Goal: Task Accomplishment & Management: Manage account settings

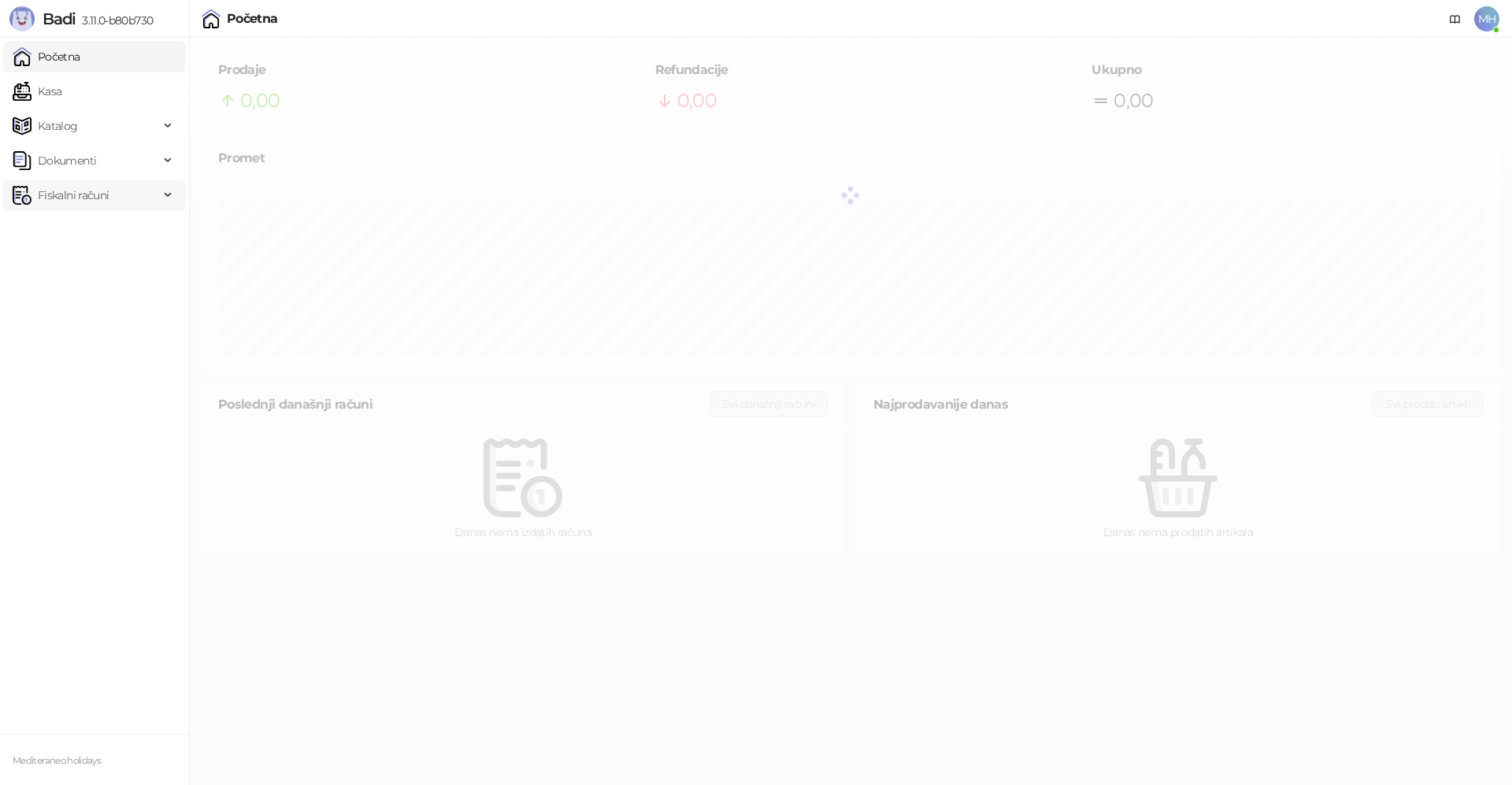
click at [71, 187] on span "Fiskalni računi" at bounding box center [73, 195] width 71 height 32
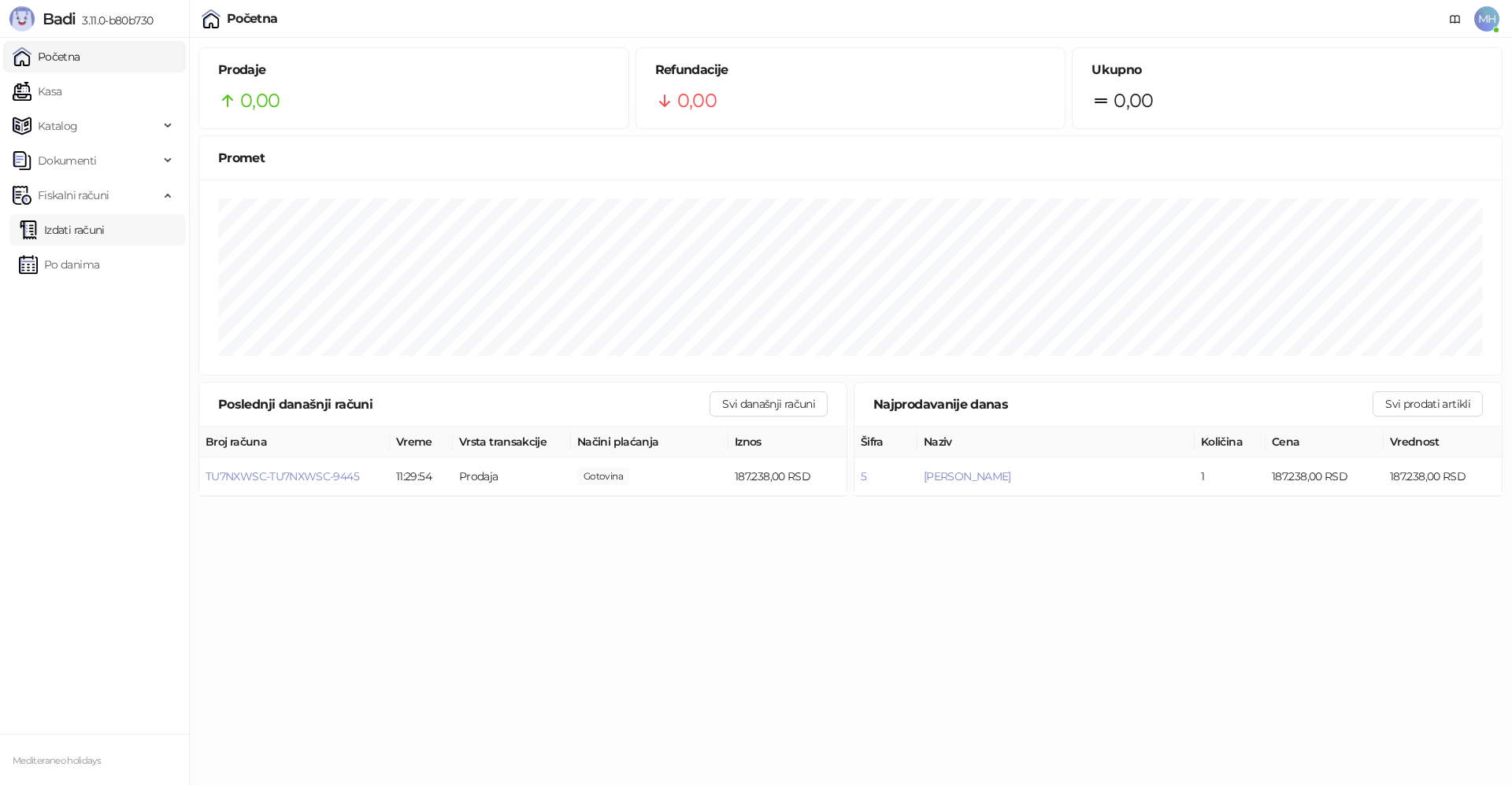
click at [105, 229] on link "Izdati računi" at bounding box center [62, 229] width 86 height 32
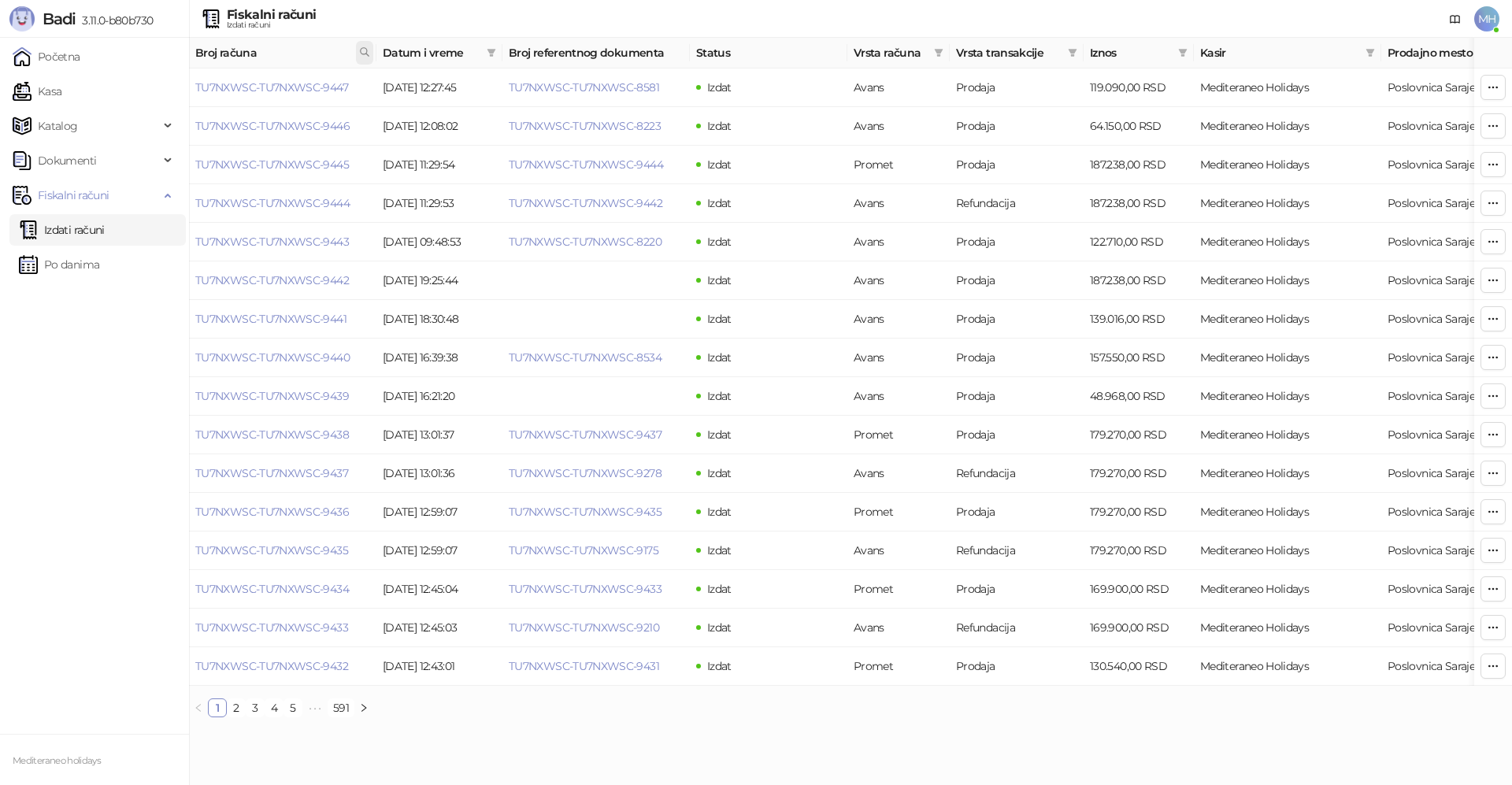
click at [364, 52] on icon at bounding box center [364, 52] width 11 height 11
type input "****"
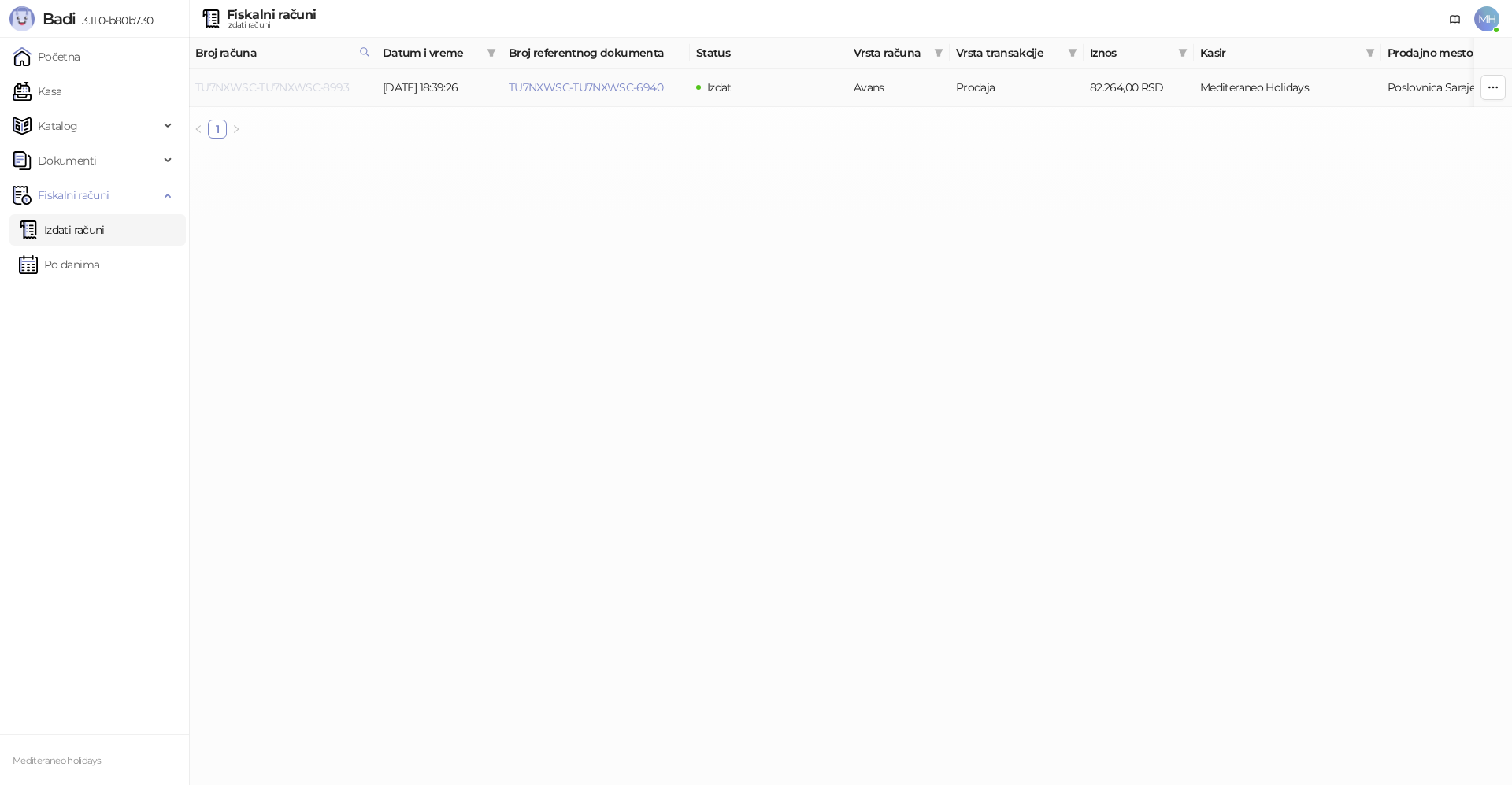
click at [318, 87] on link "TU7NXWSC-TU7NXWSC-8993" at bounding box center [271, 88] width 154 height 15
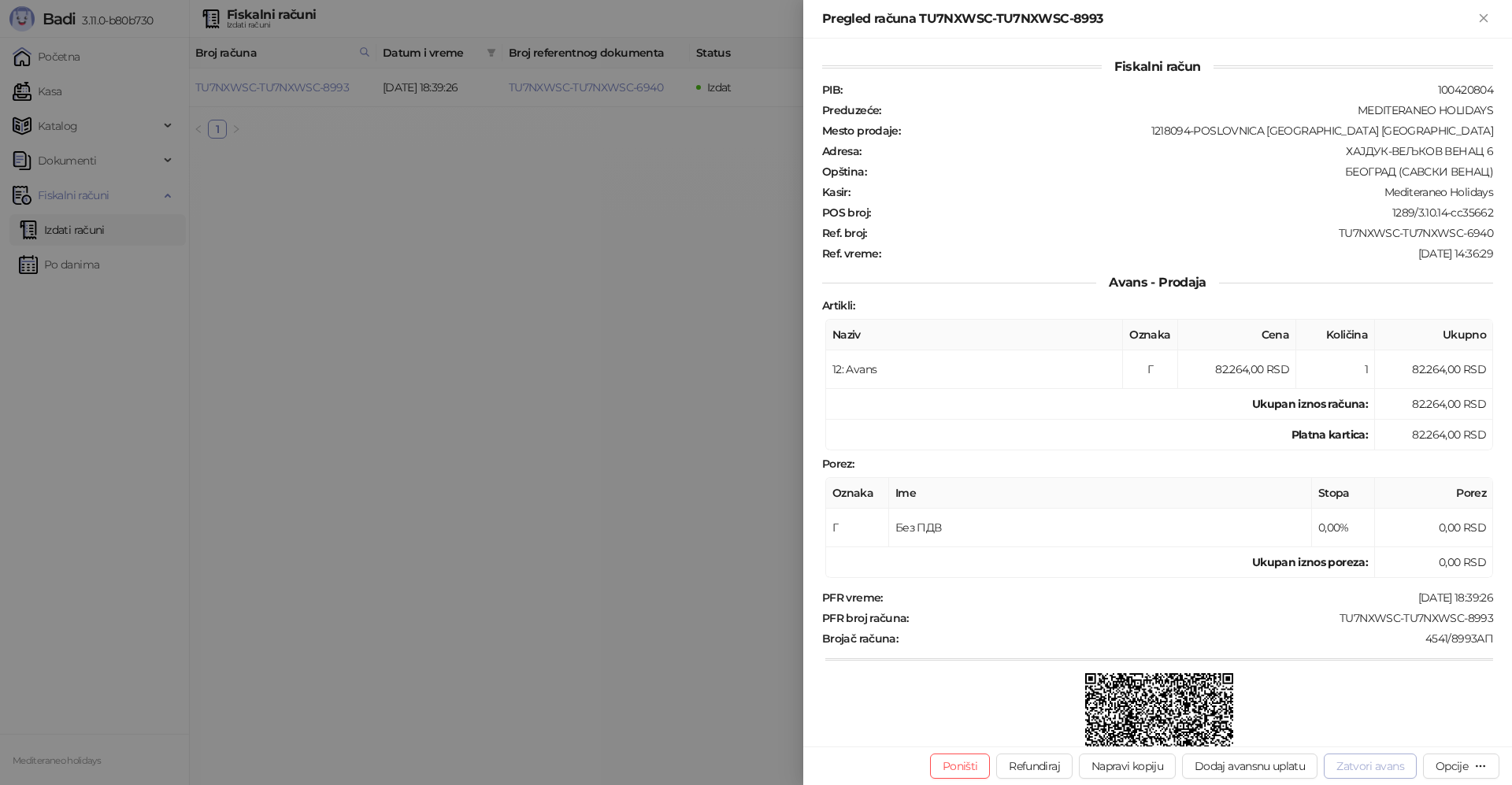
click at [1369, 764] on button "Zatvori avans" at bounding box center [1370, 766] width 93 height 25
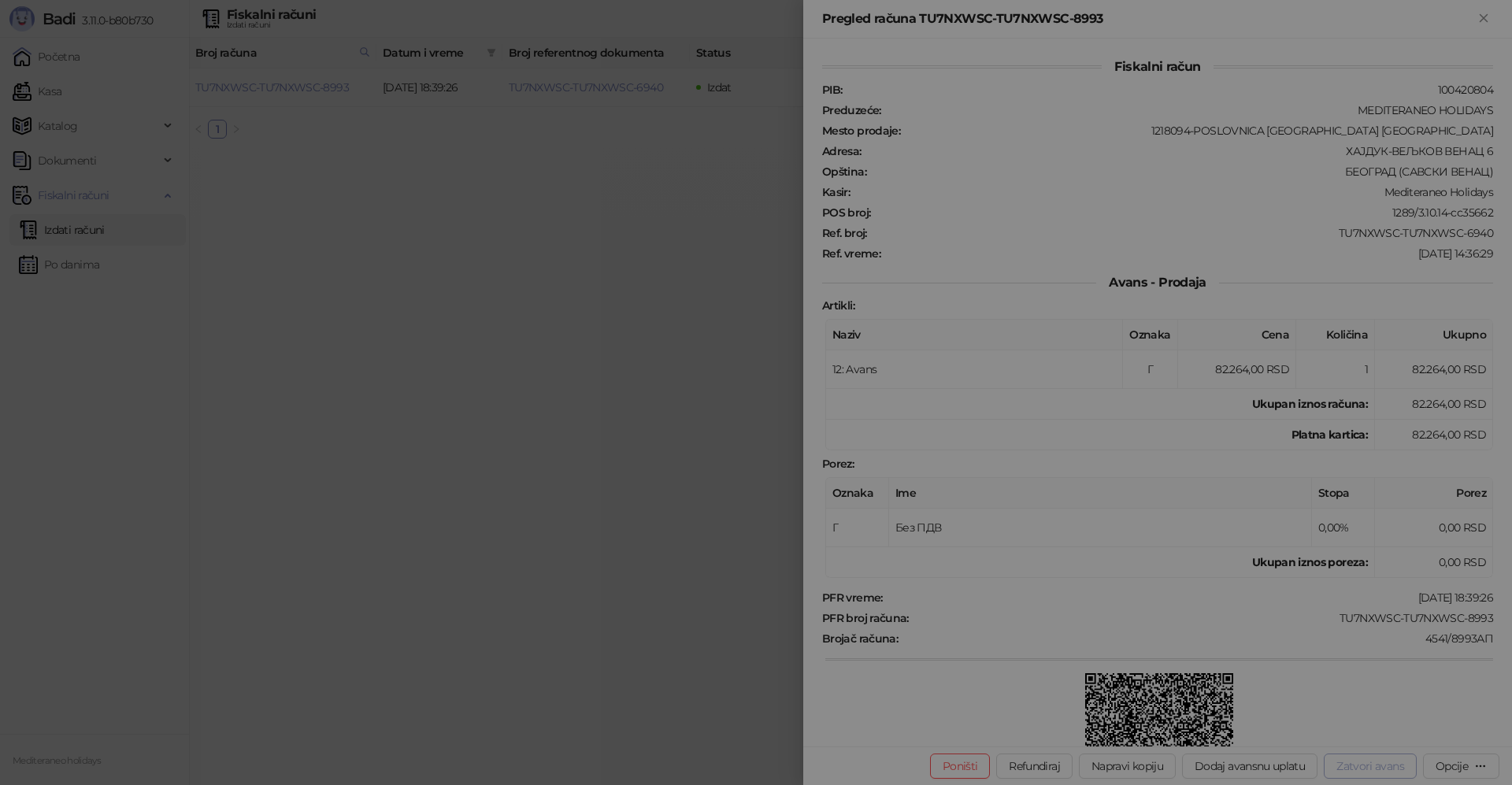
type input "**********"
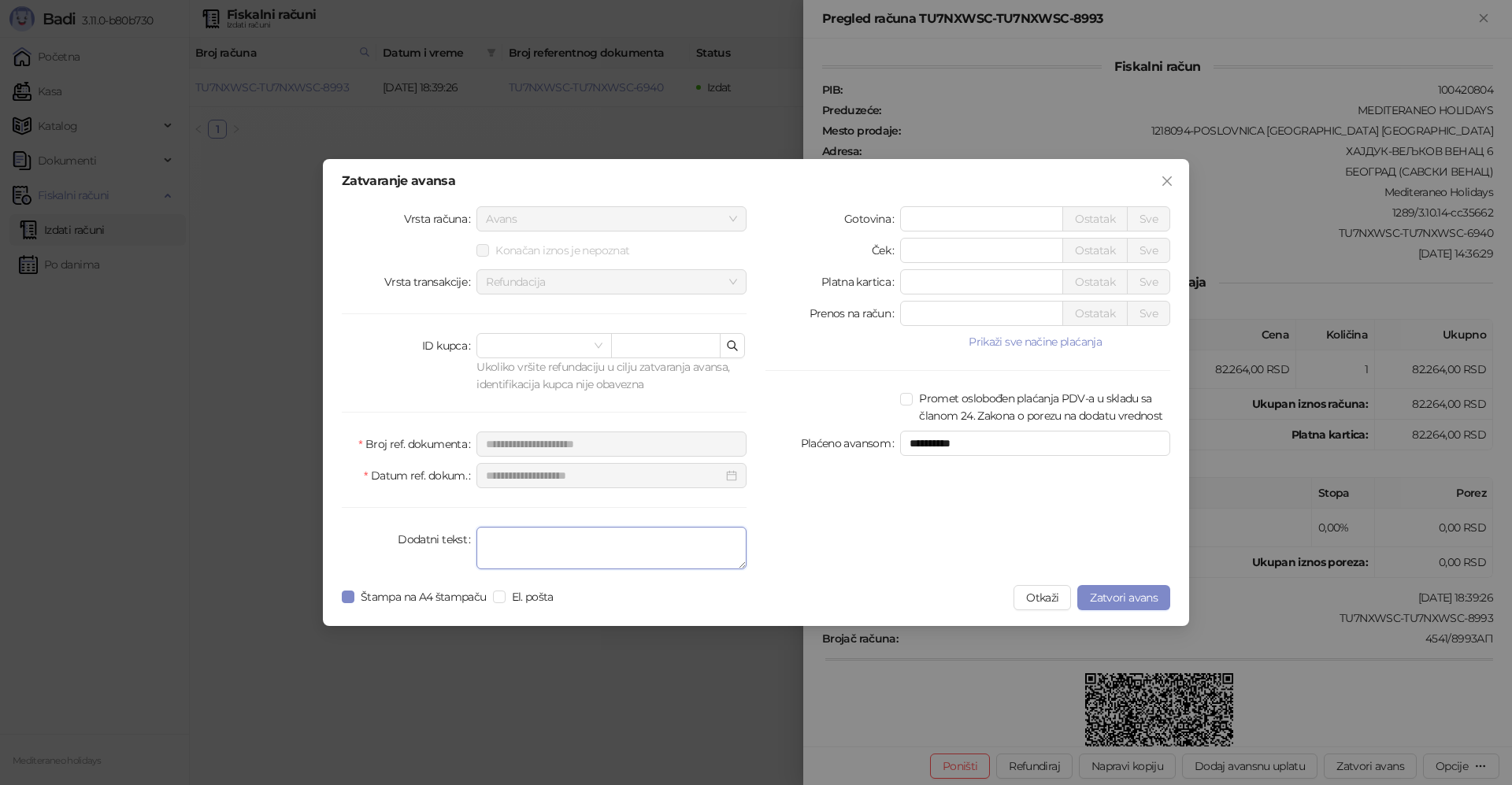
click at [606, 556] on textarea "Dodatni tekst" at bounding box center [611, 549] width 270 height 43
type textarea "*******"
click at [1120, 592] on span "Zatvori avans" at bounding box center [1123, 598] width 68 height 15
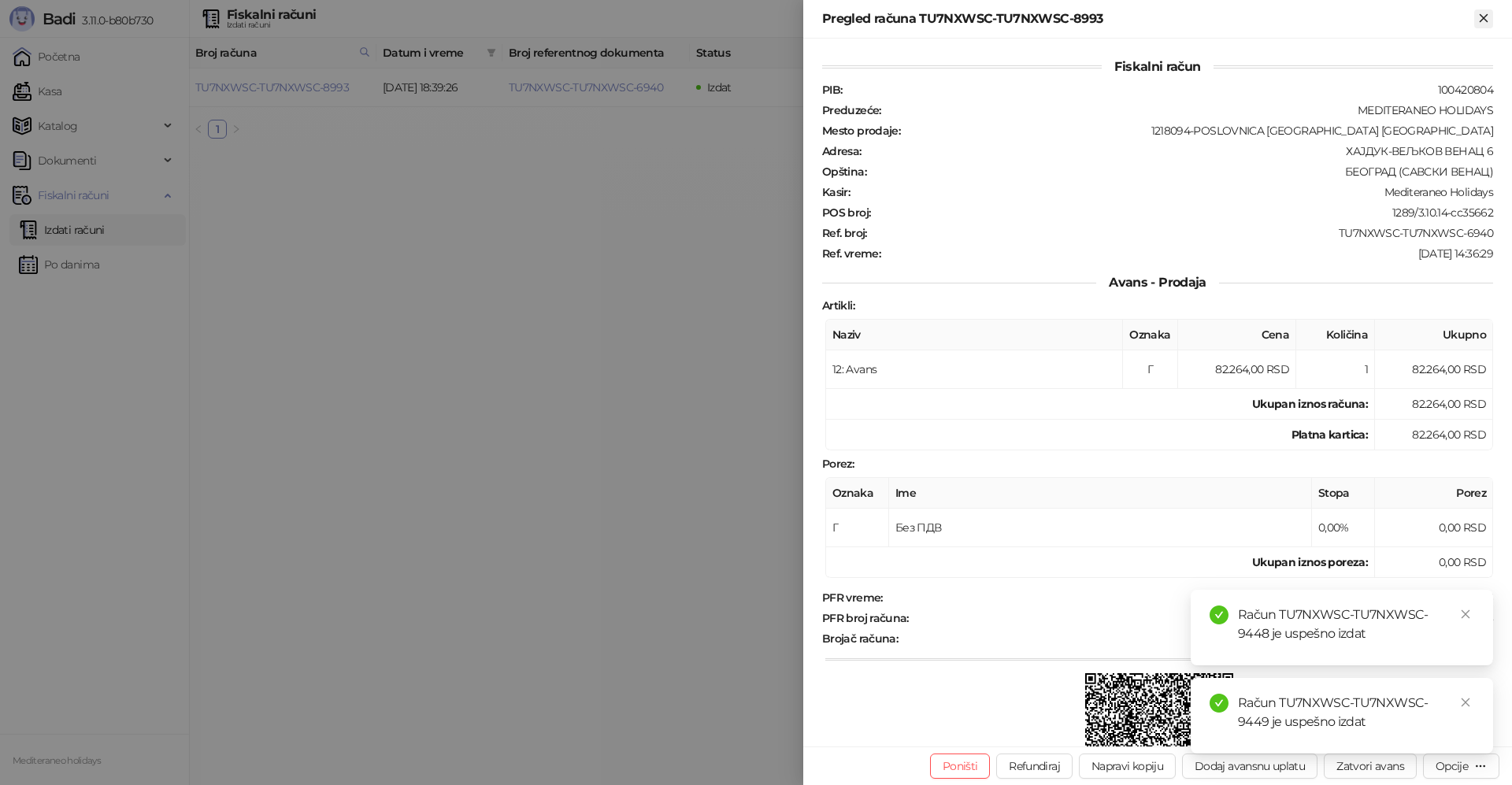
click at [1479, 15] on icon "Zatvori" at bounding box center [1483, 18] width 15 height 15
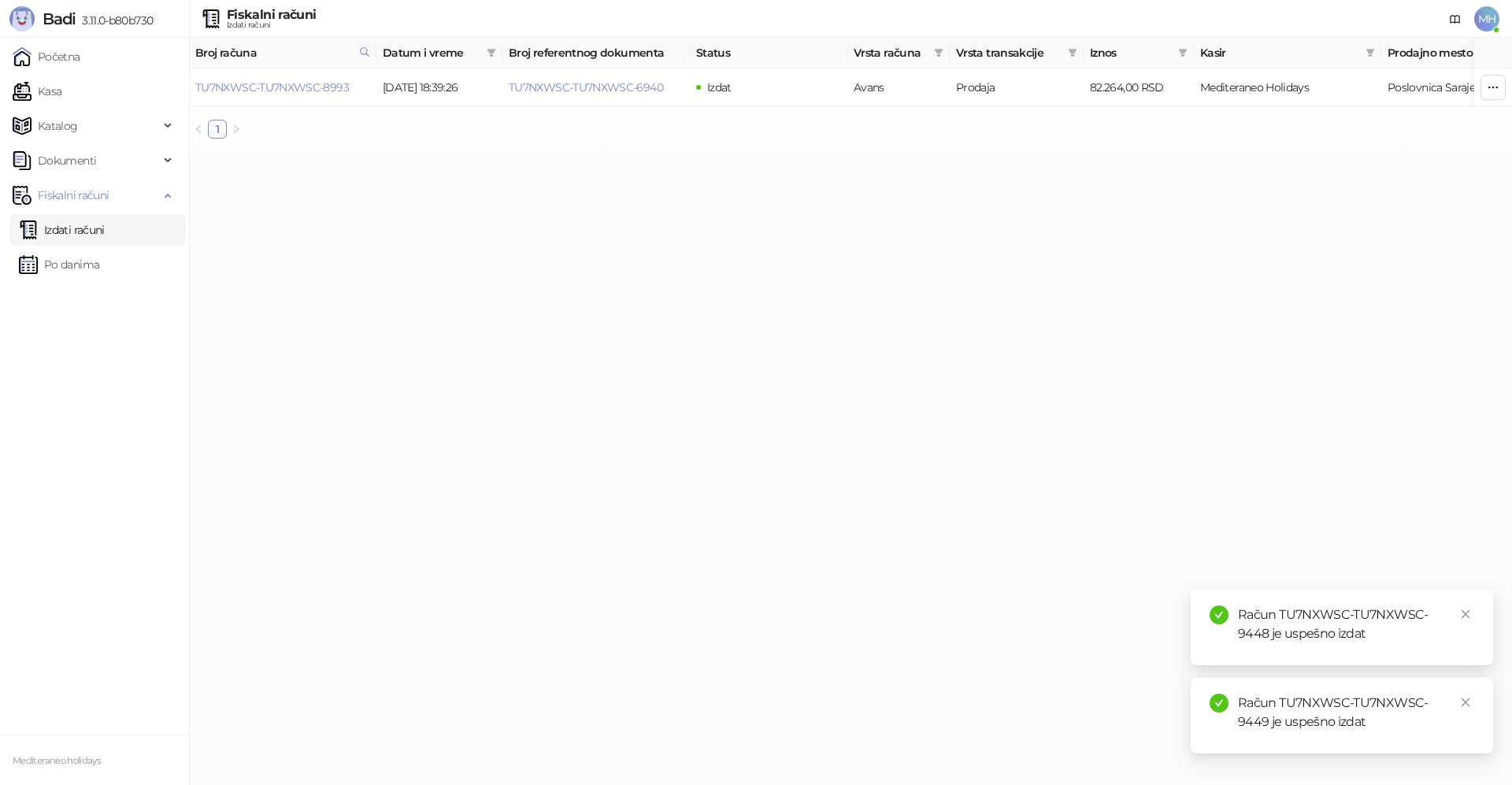
click at [103, 228] on link "Izdati računi" at bounding box center [62, 229] width 86 height 32
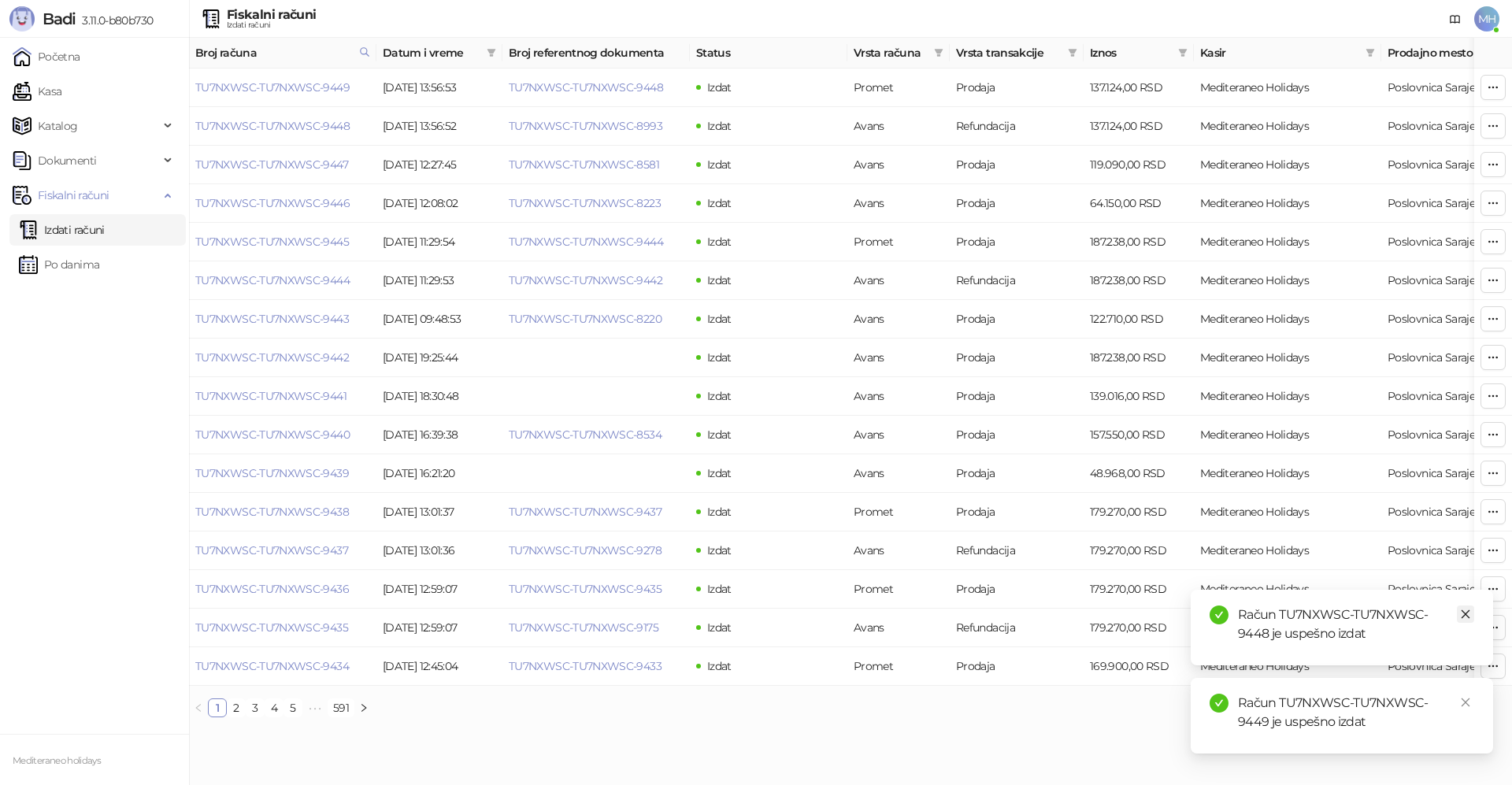
click at [1470, 612] on icon "close" at bounding box center [1465, 614] width 11 height 11
click at [1467, 703] on icon "close" at bounding box center [1465, 703] width 11 height 11
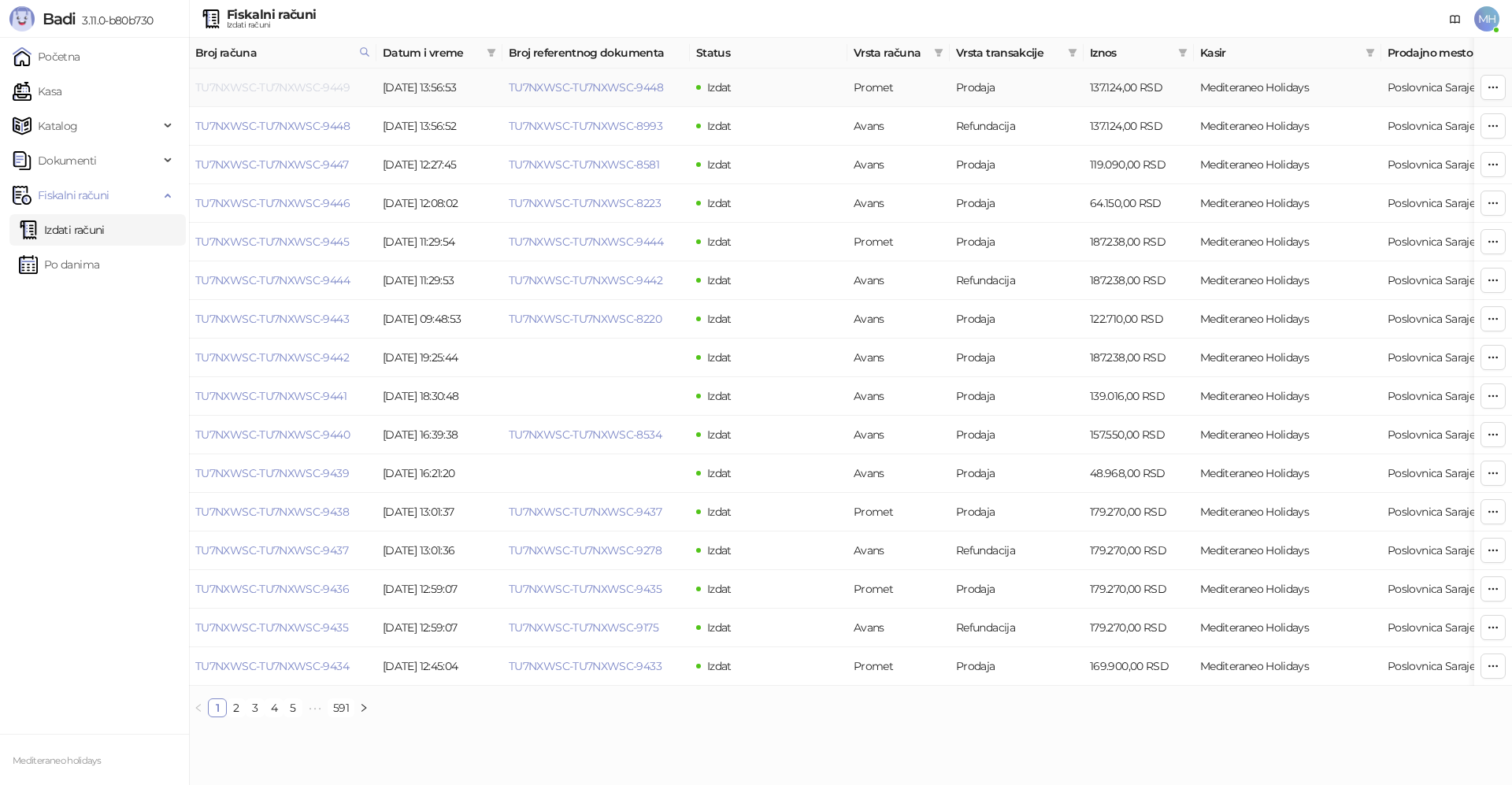
click at [299, 85] on link "TU7NXWSC-TU7NXWSC-9449" at bounding box center [272, 88] width 155 height 15
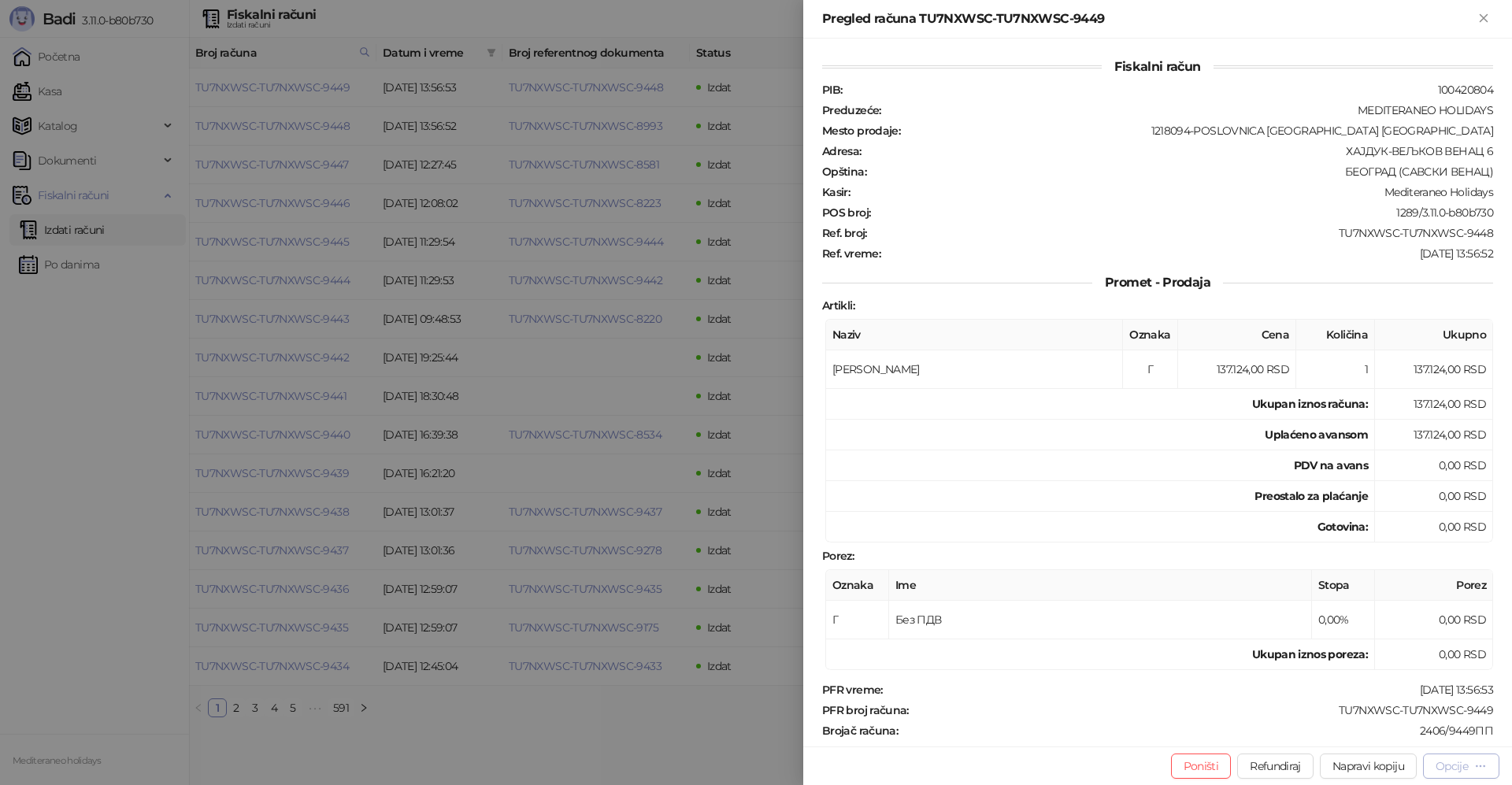
click at [1445, 777] on button "Opcije" at bounding box center [1460, 766] width 76 height 25
click at [1396, 736] on span "Preuzmi u PDF formatu" at bounding box center [1406, 735] width 161 height 17
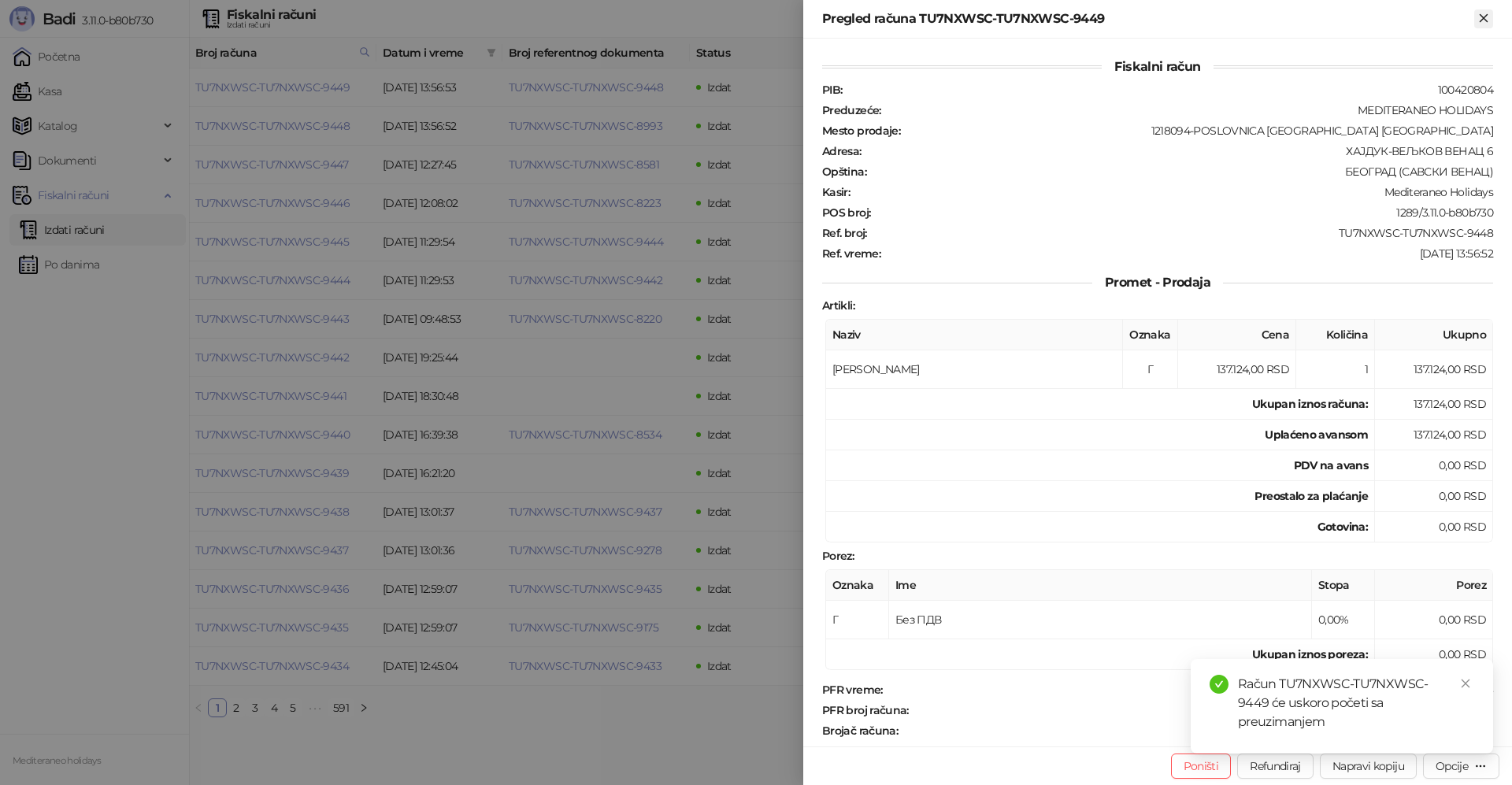
click at [1491, 20] on icon "Zatvori" at bounding box center [1483, 18] width 15 height 15
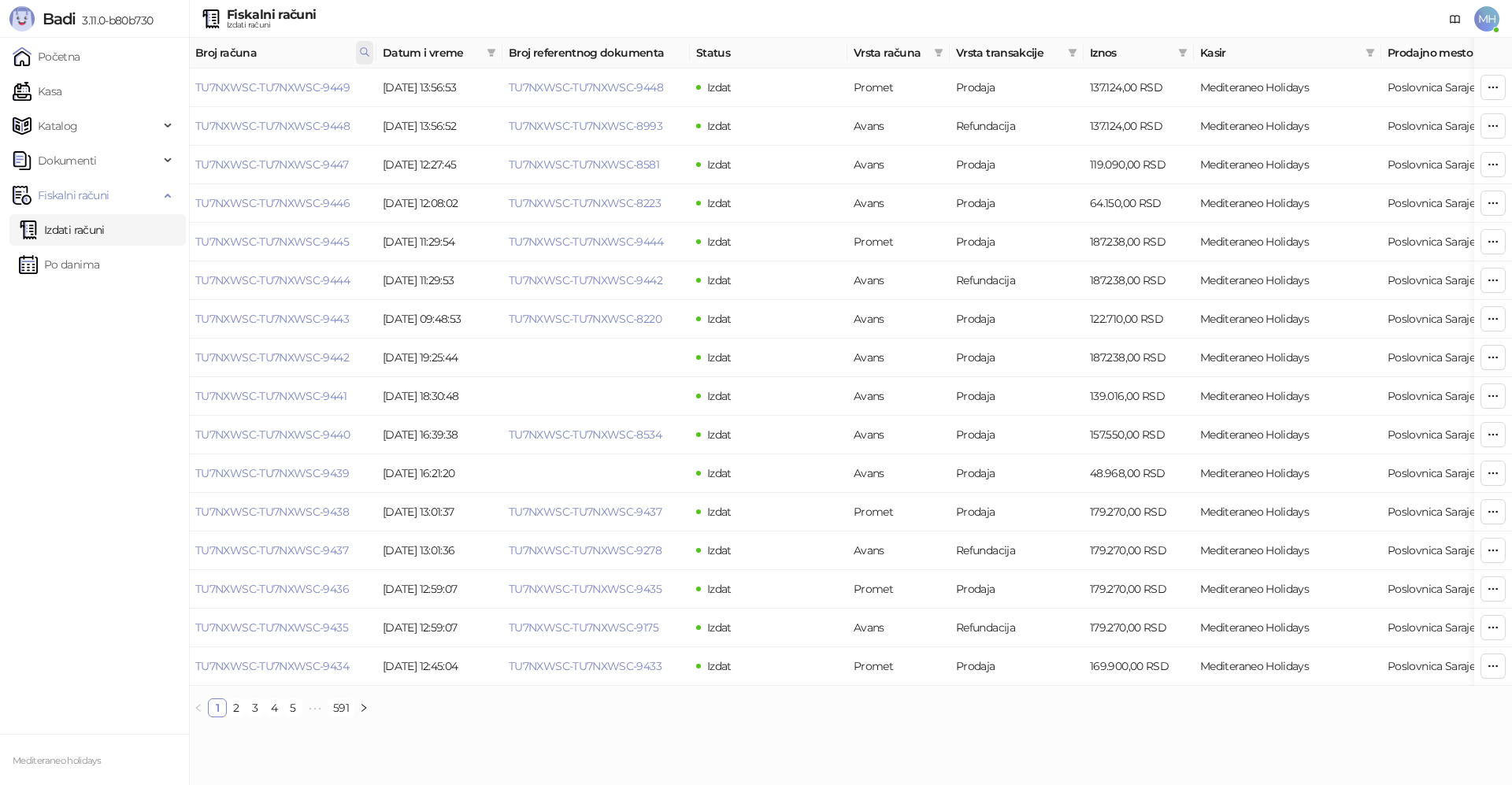
click at [367, 52] on icon at bounding box center [364, 52] width 8 height 8
click at [202, 88] on body "Badi 3.11.0-b80b730 Početna Kasa Katalog Dokumenti Fiskalni računi Izdati račun…" at bounding box center [756, 365] width 1512 height 730
type input "****"
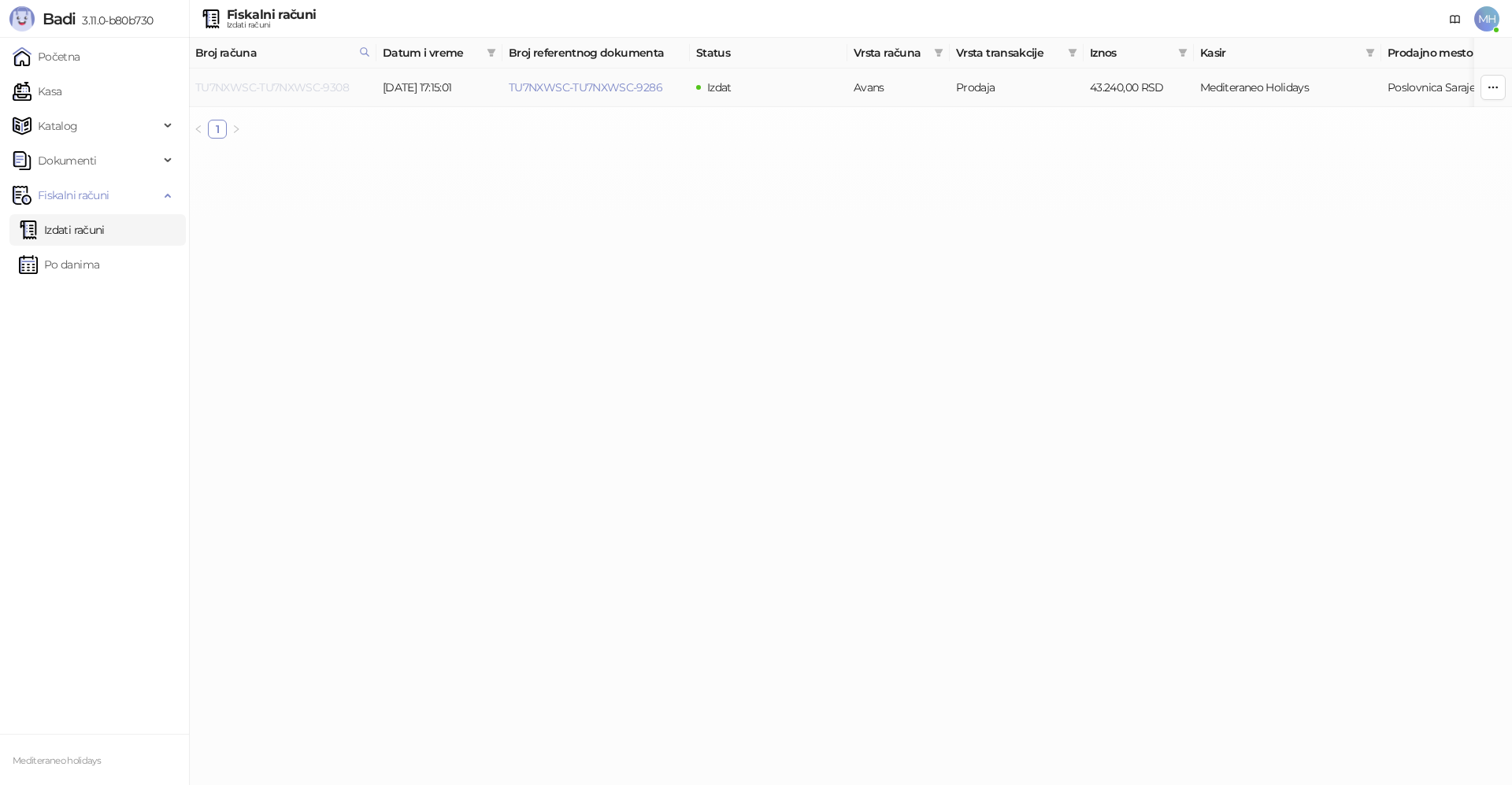
click at [325, 86] on link "TU7NXWSC-TU7NXWSC-9308" at bounding box center [271, 88] width 154 height 15
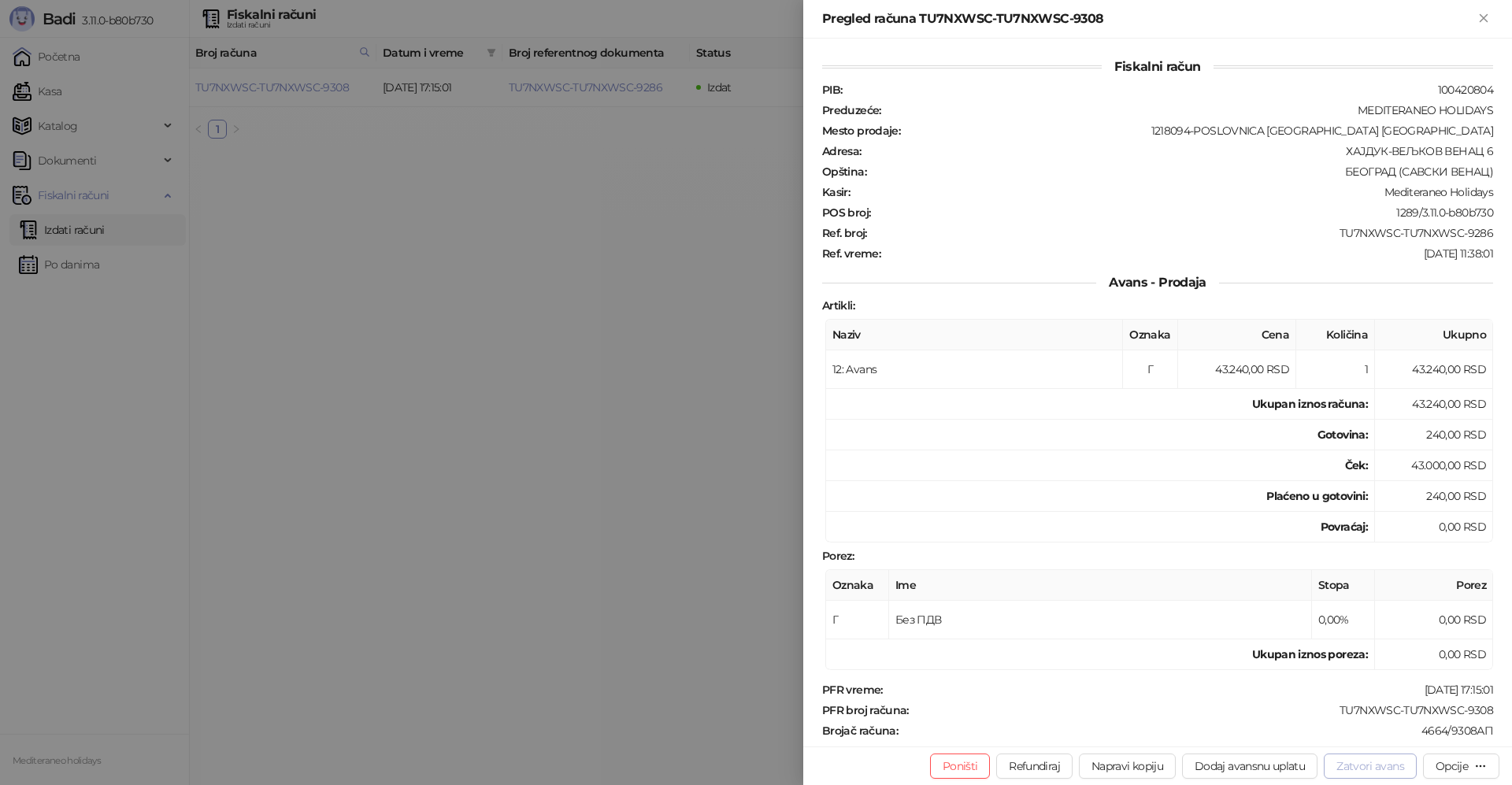
click at [1350, 770] on button "Zatvori avans" at bounding box center [1370, 766] width 93 height 25
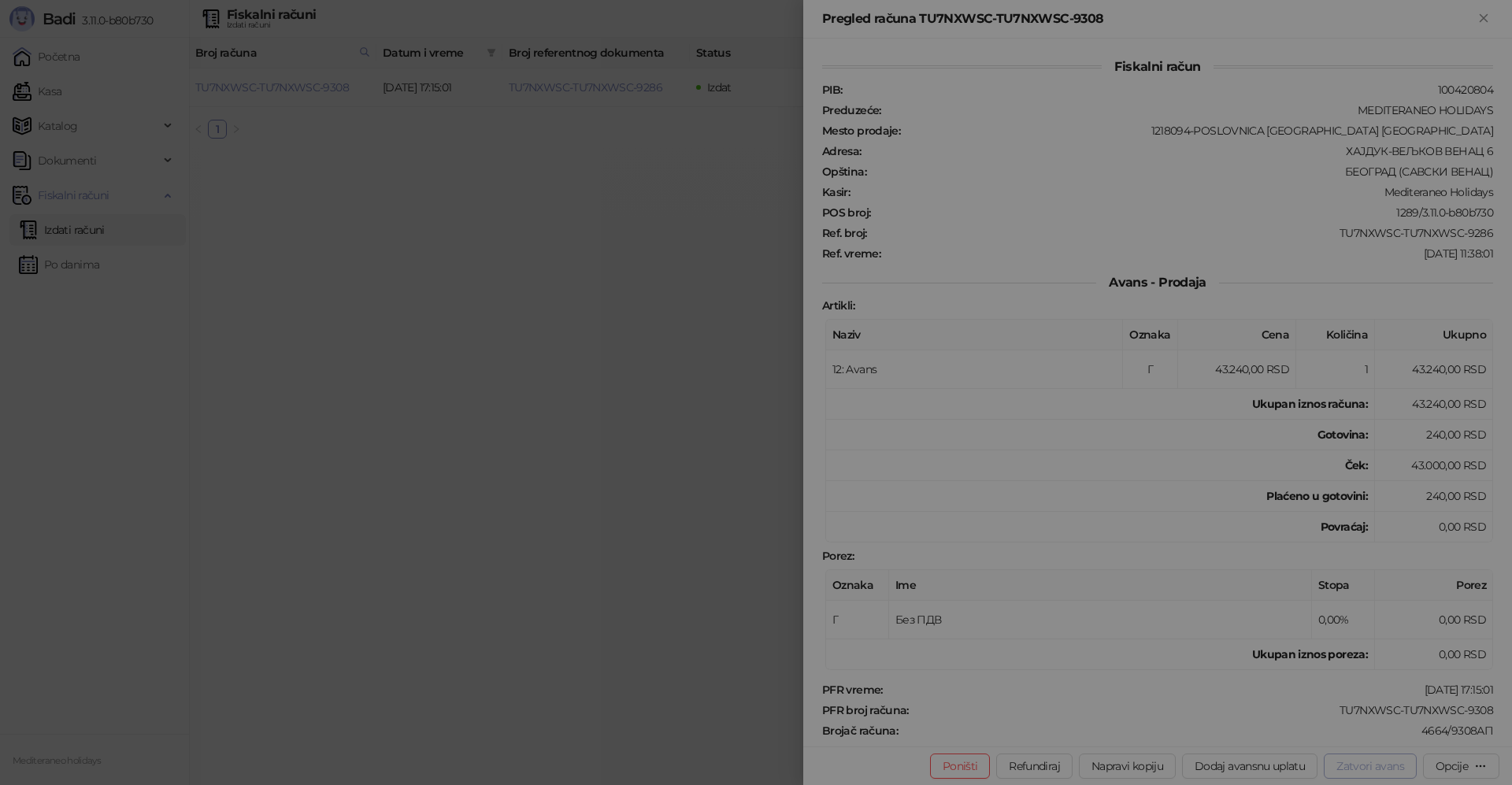
type input "**********"
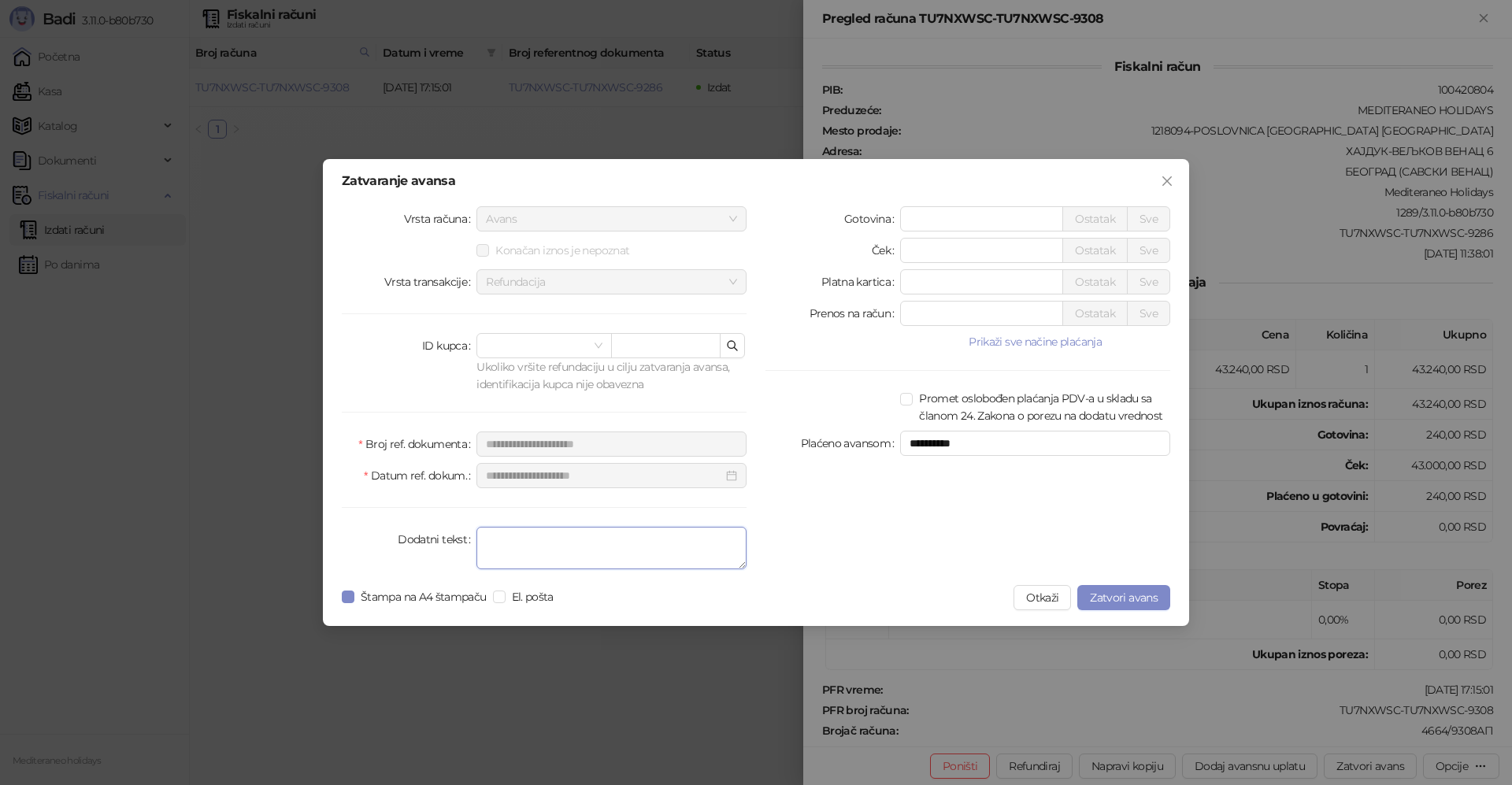
click at [580, 552] on textarea "Dodatni tekst" at bounding box center [611, 549] width 270 height 43
type textarea "*******"
click at [1145, 596] on span "Zatvori avans" at bounding box center [1123, 598] width 68 height 15
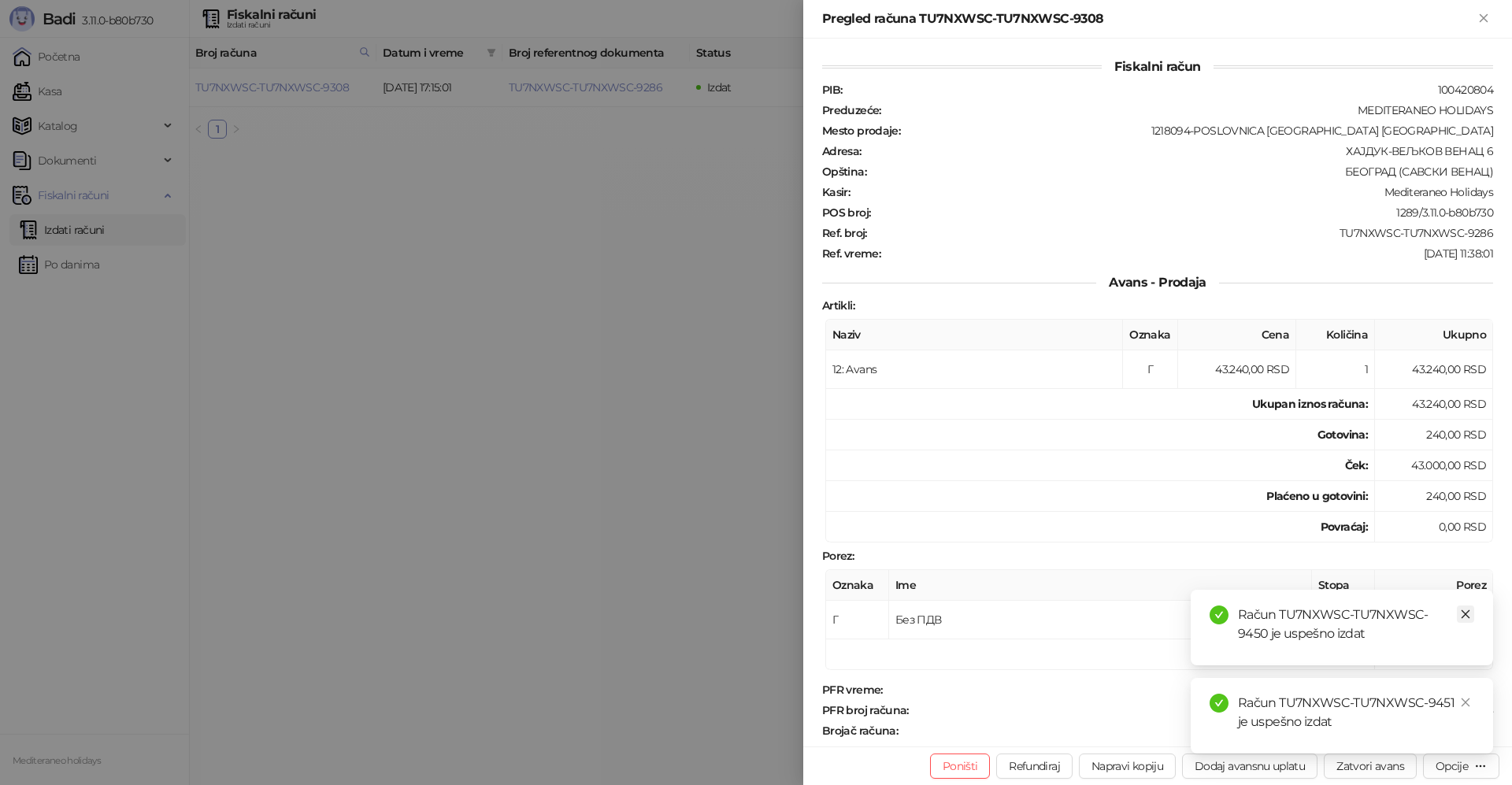
click at [1467, 613] on icon "close" at bounding box center [1465, 614] width 11 height 11
drag, startPoint x: 1469, startPoint y: 699, endPoint x: 1466, endPoint y: 552, distance: 147.0
click at [1468, 692] on div "Račun TU7NXWSC-TU7NXWSC-9451 je uspešno izdat" at bounding box center [1342, 716] width 302 height 76
drag, startPoint x: 1485, startPoint y: 21, endPoint x: 912, endPoint y: 133, distance: 583.8
click at [1483, 21] on icon "Zatvori" at bounding box center [1483, 18] width 15 height 15
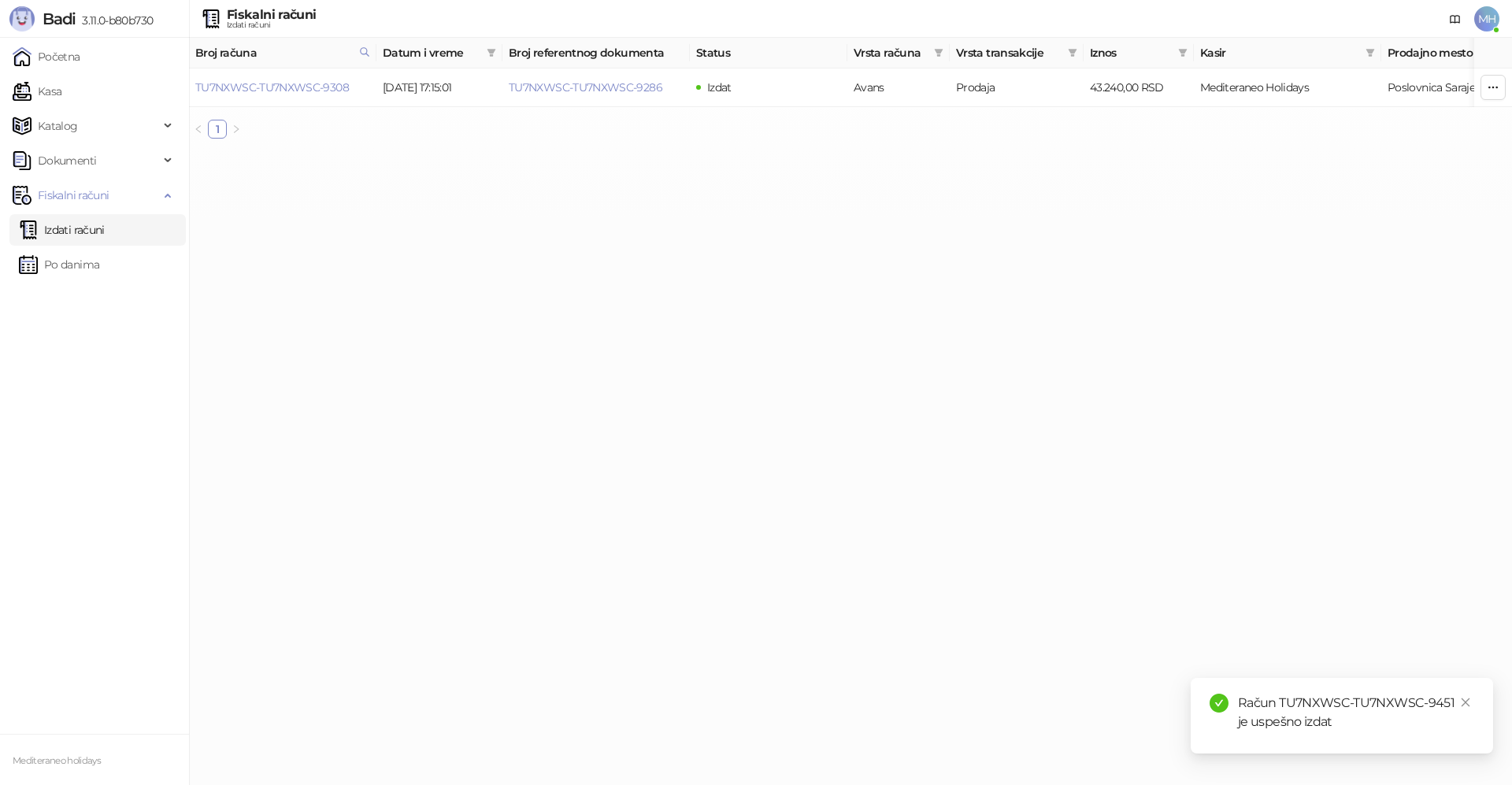
click at [55, 225] on link "Izdati računi" at bounding box center [62, 229] width 86 height 32
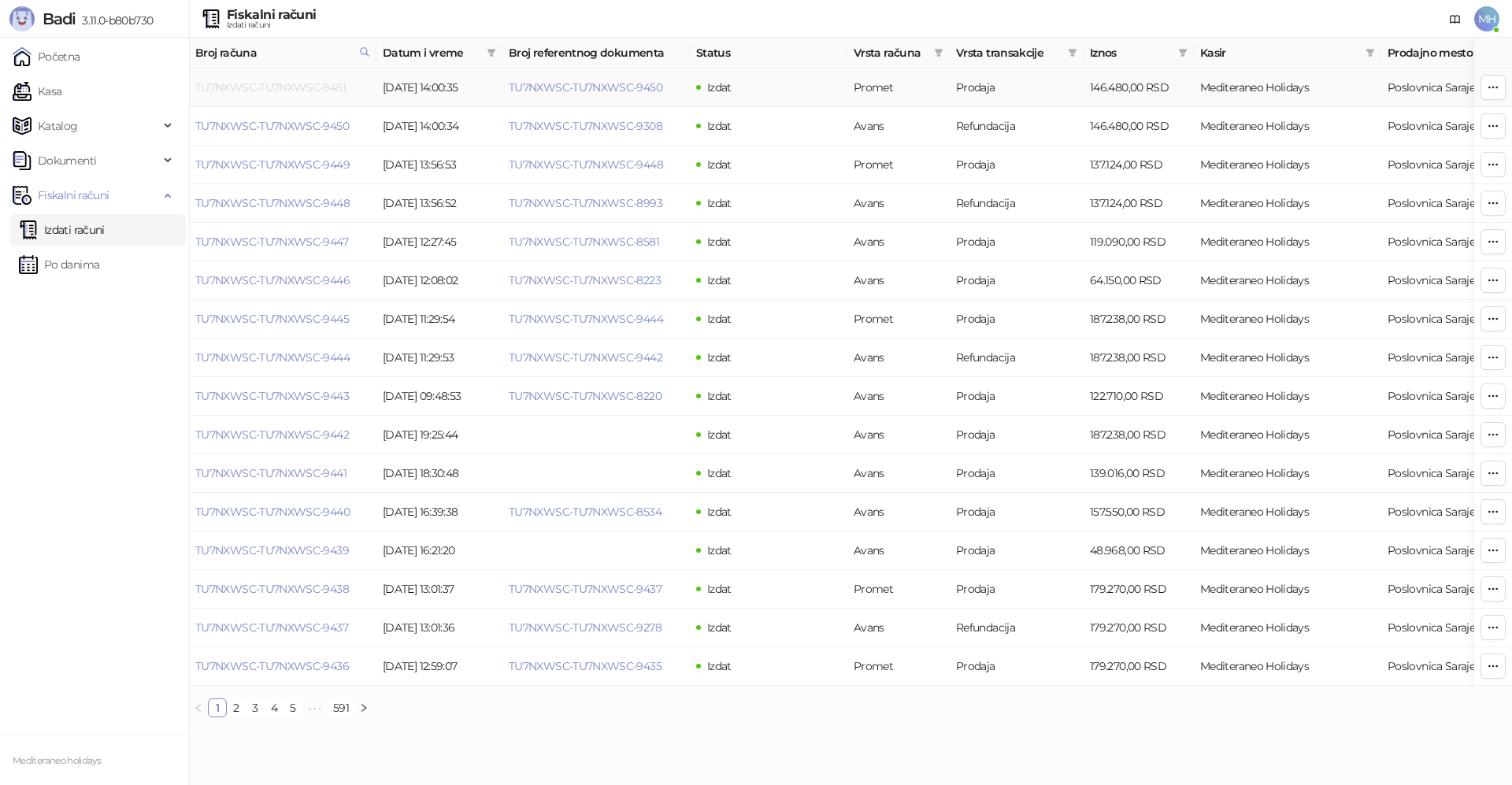
click at [309, 84] on link "TU7NXWSC-TU7NXWSC-9451" at bounding box center [270, 88] width 150 height 15
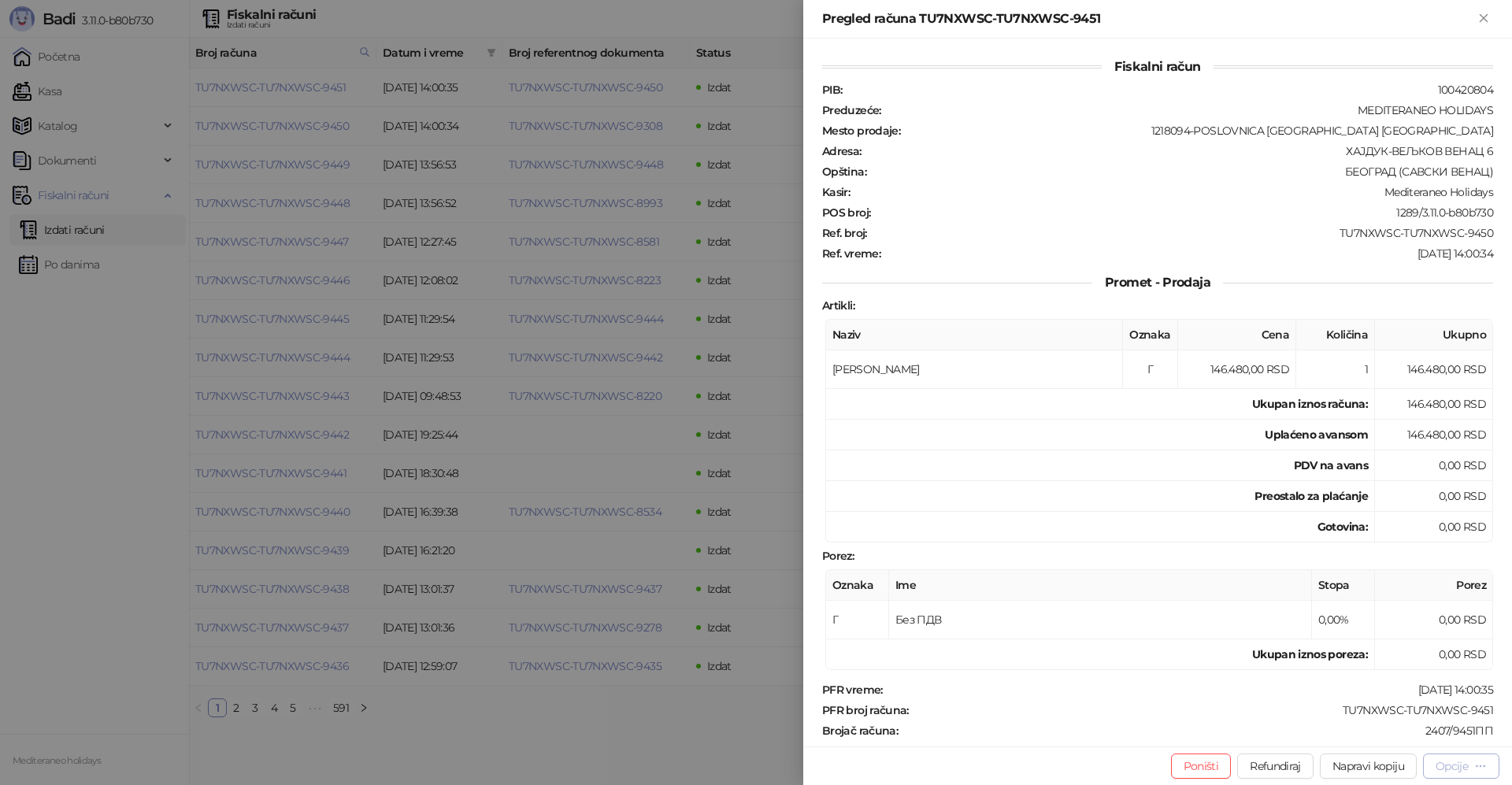
drag, startPoint x: 1458, startPoint y: 767, endPoint x: 1432, endPoint y: 765, distance: 26.1
click at [1457, 767] on div "Opcije" at bounding box center [1452, 766] width 33 height 15
click at [1380, 734] on span "Preuzmi u PDF formatu" at bounding box center [1406, 735] width 161 height 17
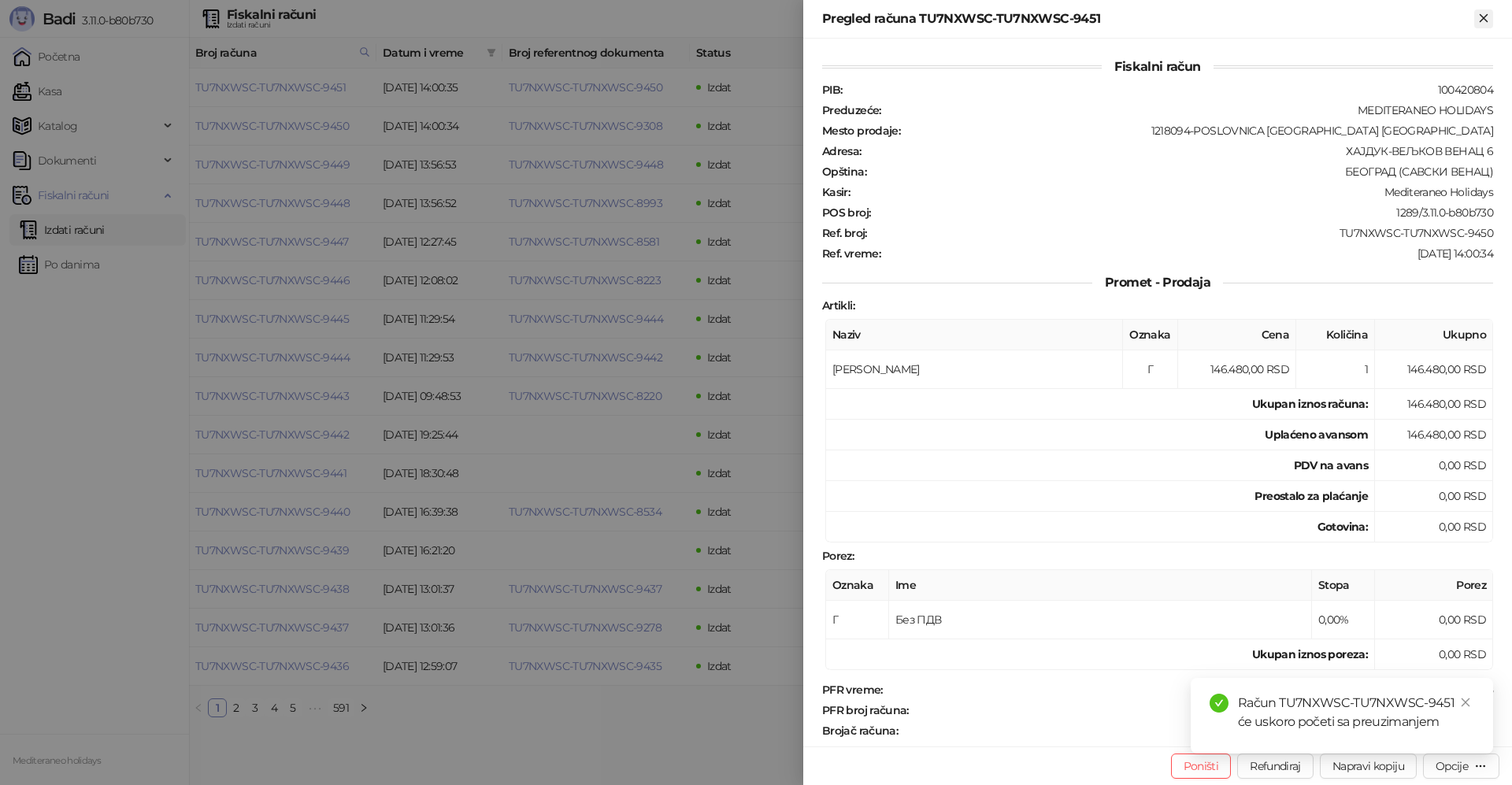
click at [1491, 15] on icon "Zatvori" at bounding box center [1483, 18] width 15 height 15
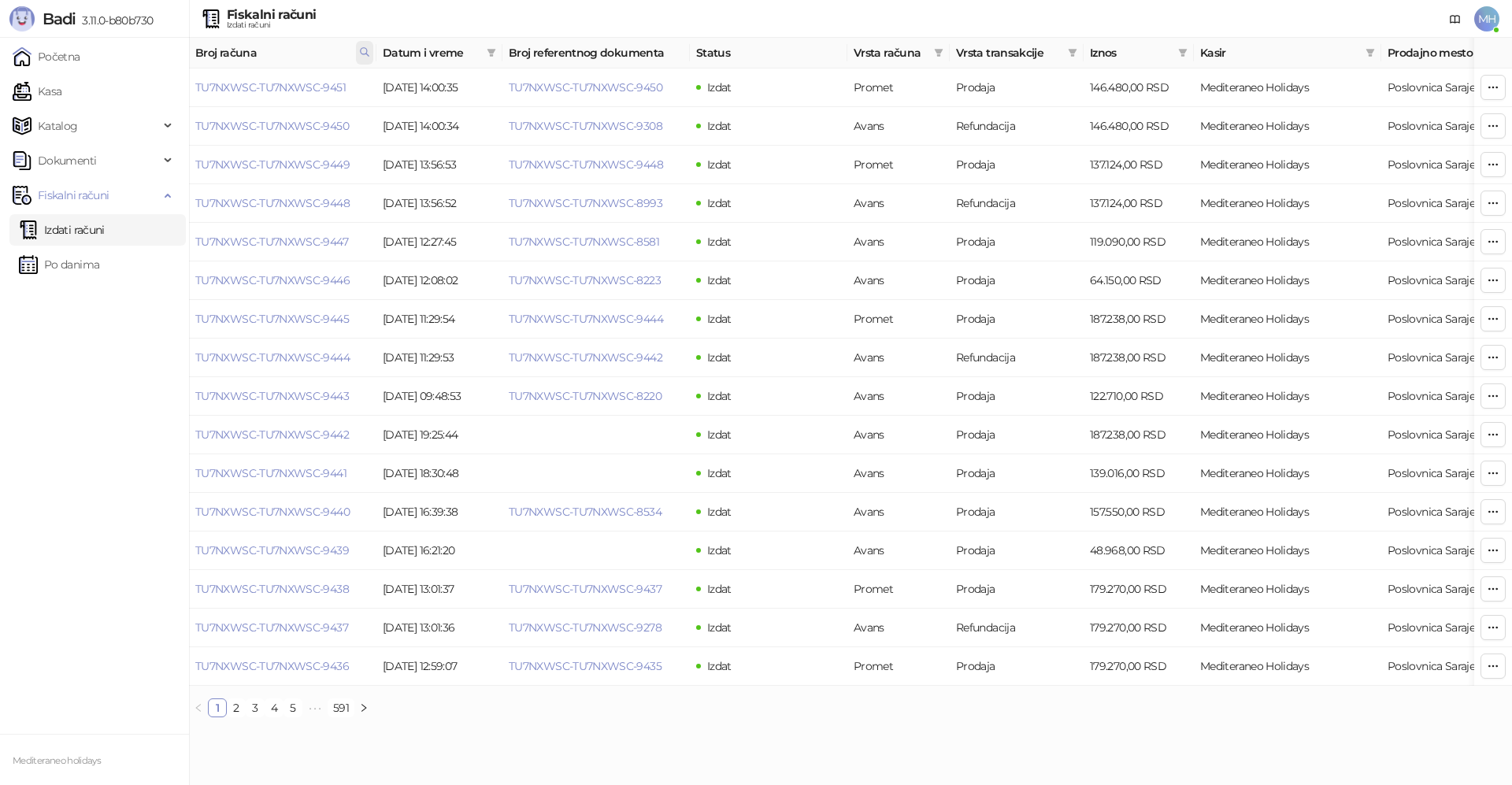
click at [358, 52] on span at bounding box center [365, 53] width 17 height 24
drag, startPoint x: 235, startPoint y: 88, endPoint x: 172, endPoint y: 88, distance: 63.0
click at [172, 88] on body "Badi 3.11.0-b80b730 Početna Kasa Katalog Dokumenti Fiskalni računi Izdati račun…" at bounding box center [756, 365] width 1512 height 730
type input "****"
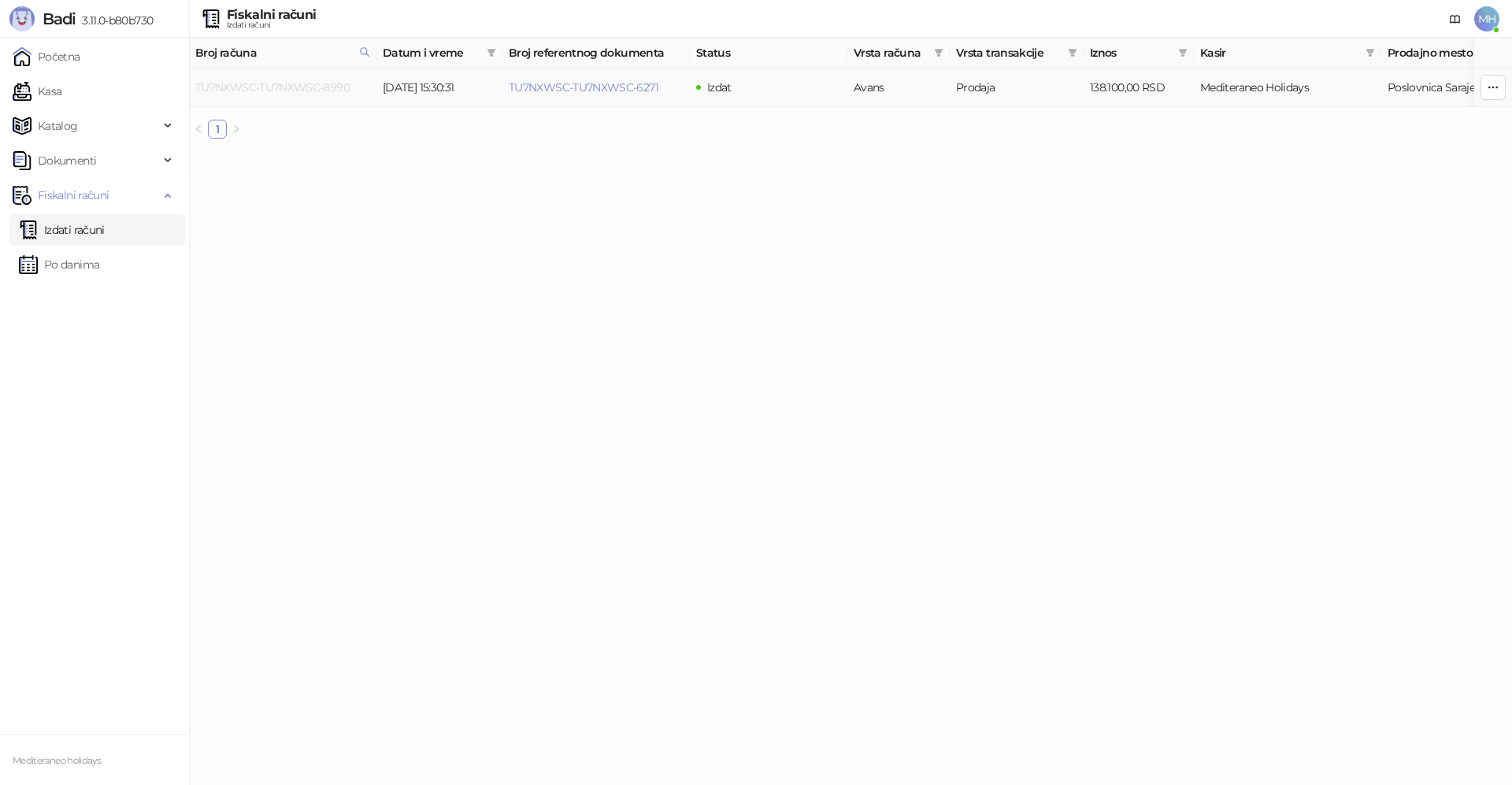
click at [327, 85] on link "TU7NXWSC-TU7NXWSC-8990" at bounding box center [272, 88] width 155 height 15
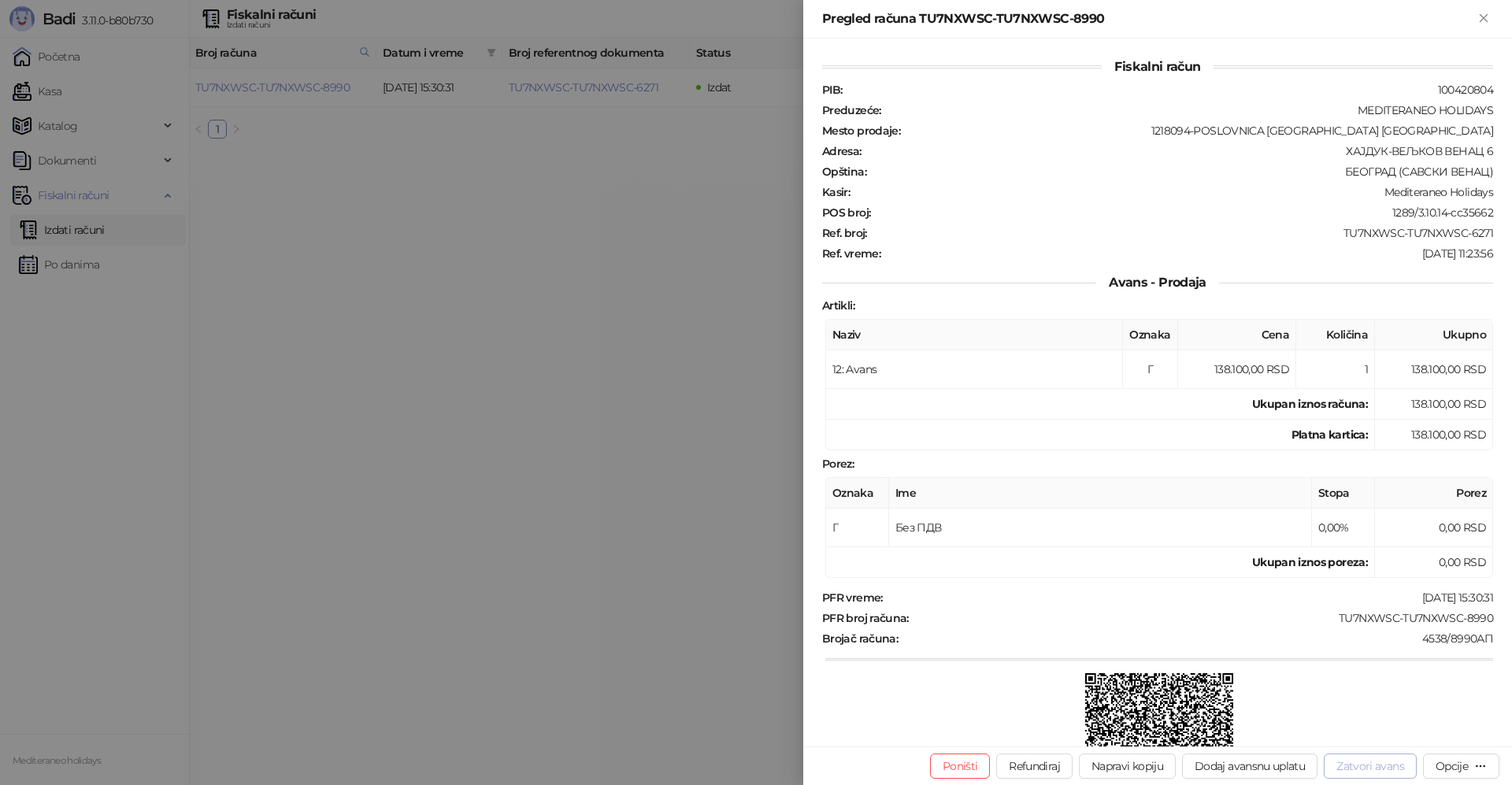
click at [1345, 767] on button "Zatvori avans" at bounding box center [1370, 766] width 93 height 25
type input "**********"
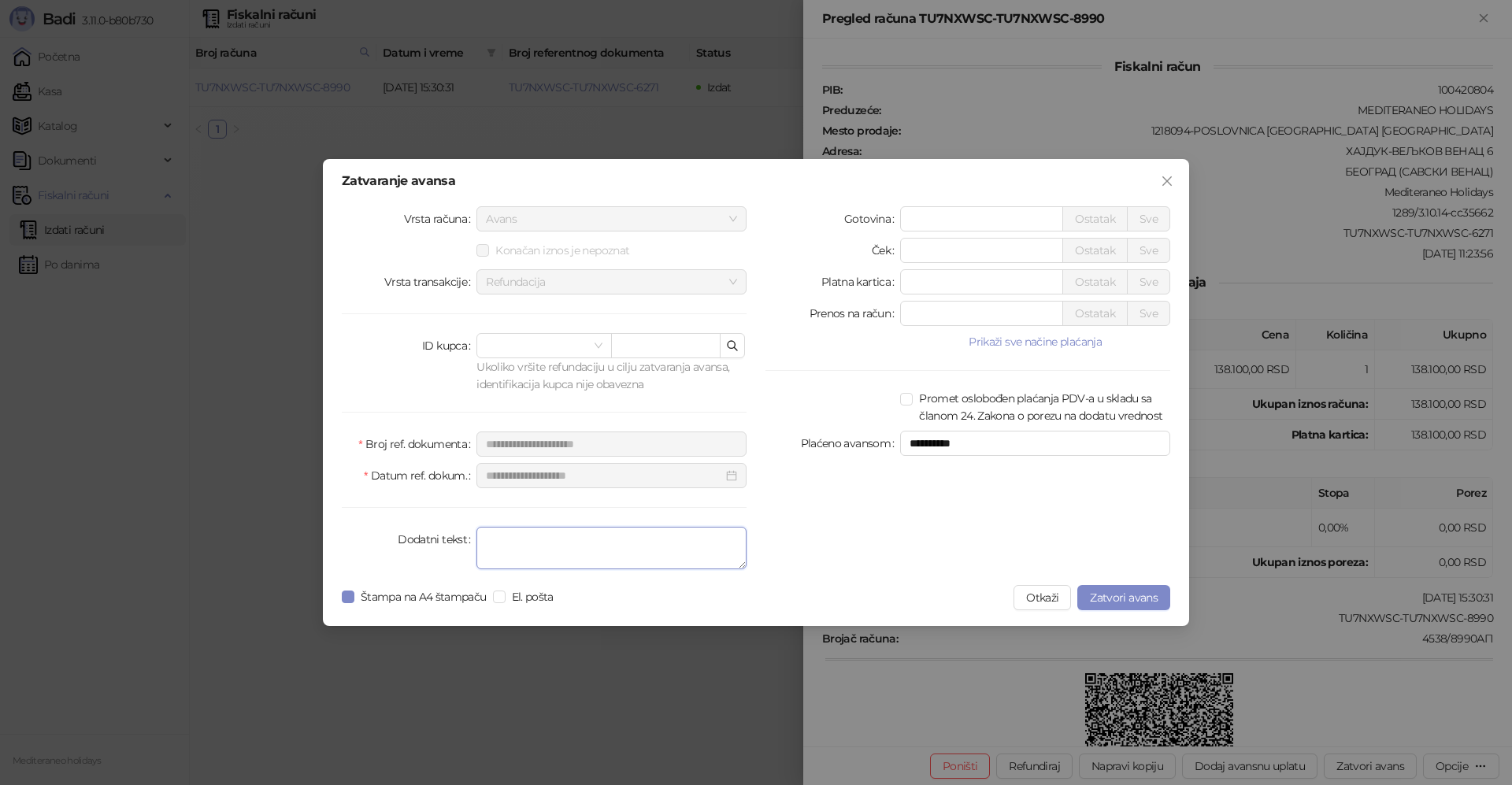
click at [546, 550] on textarea "Dodatni tekst" at bounding box center [611, 549] width 270 height 43
type textarea "*******"
click at [1116, 593] on span "Zatvori avans" at bounding box center [1123, 598] width 68 height 15
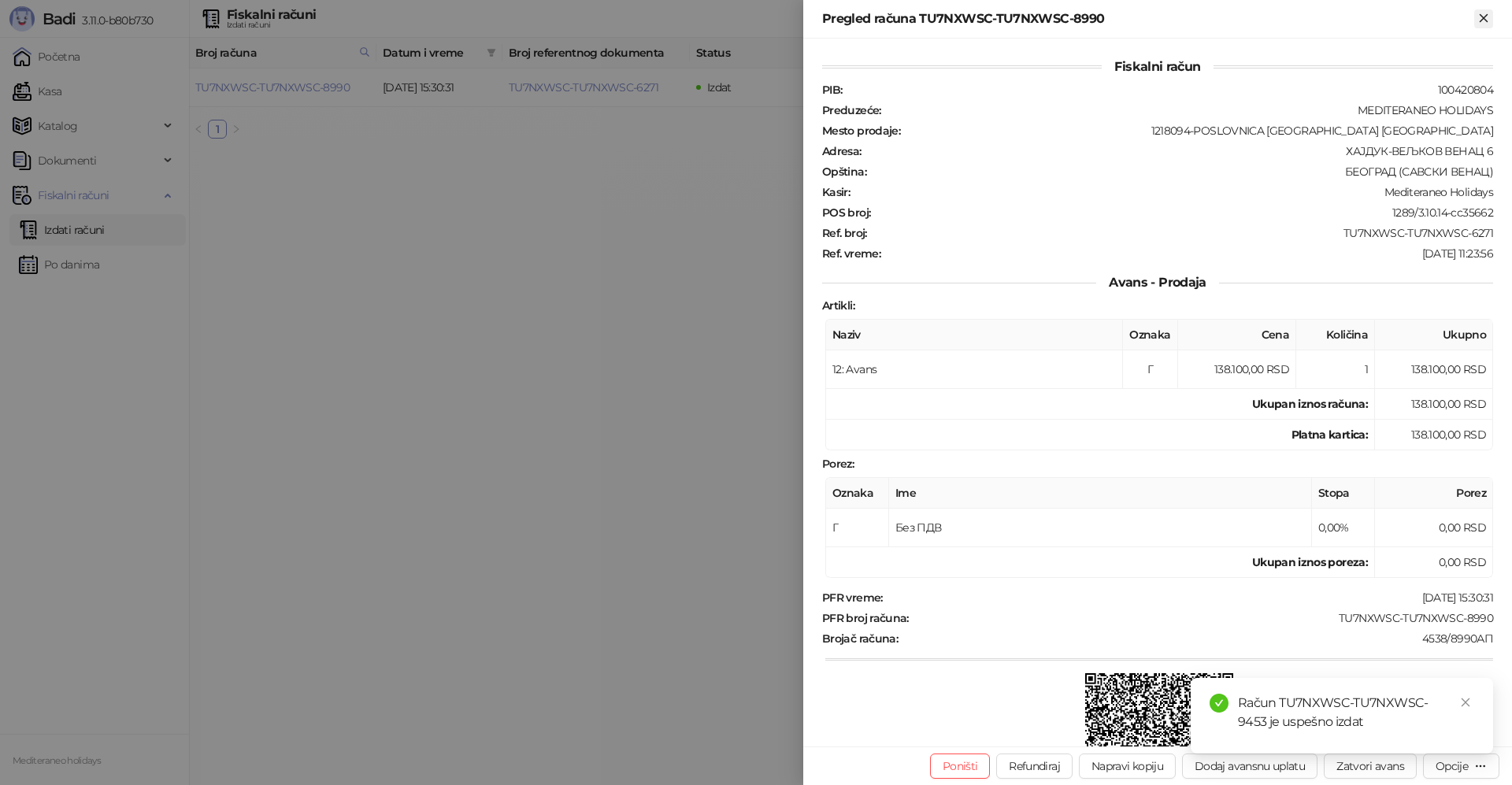
click at [1481, 15] on icon "Zatvori" at bounding box center [1483, 18] width 15 height 15
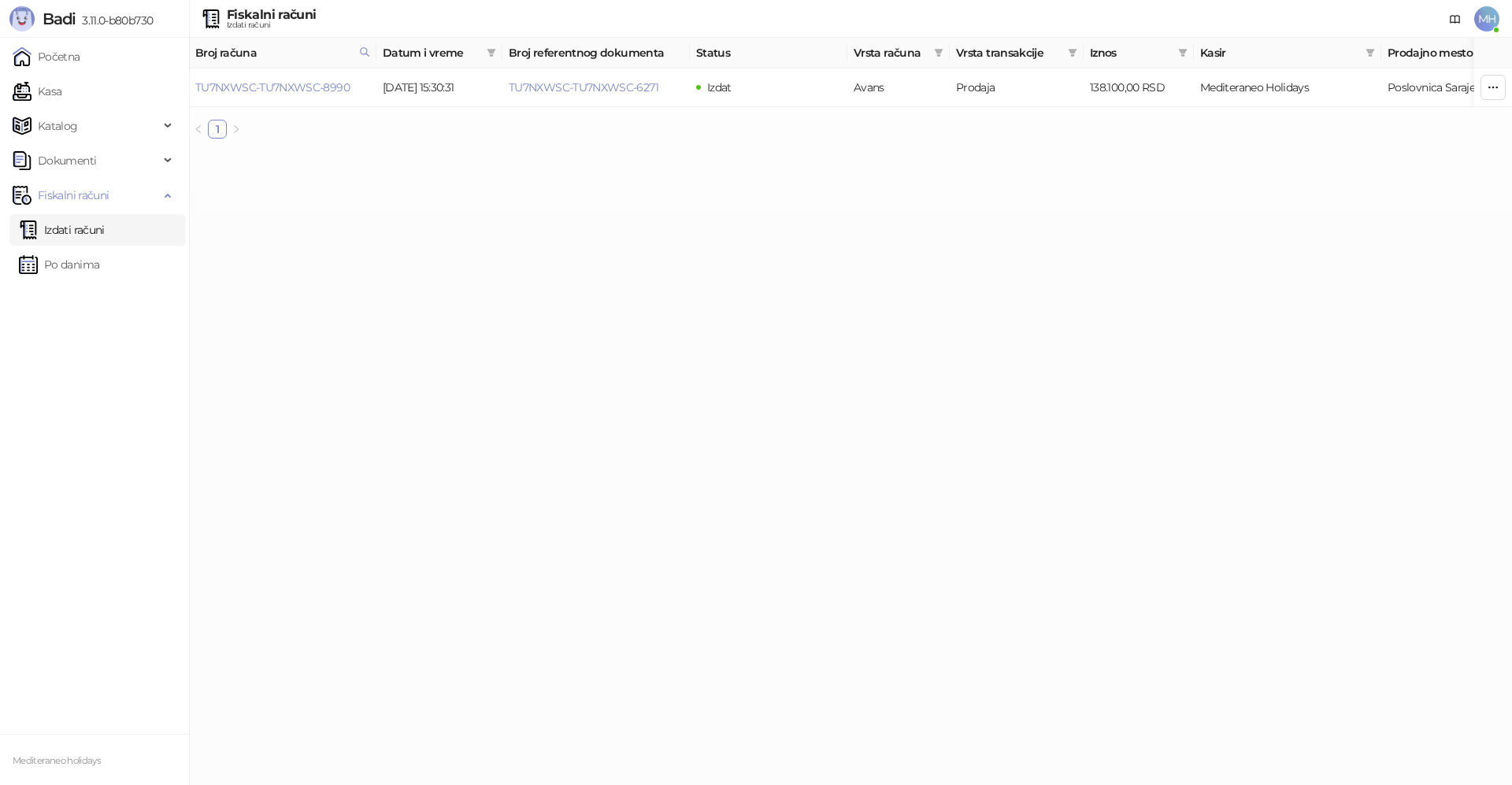
click at [105, 233] on link "Izdati računi" at bounding box center [62, 229] width 86 height 32
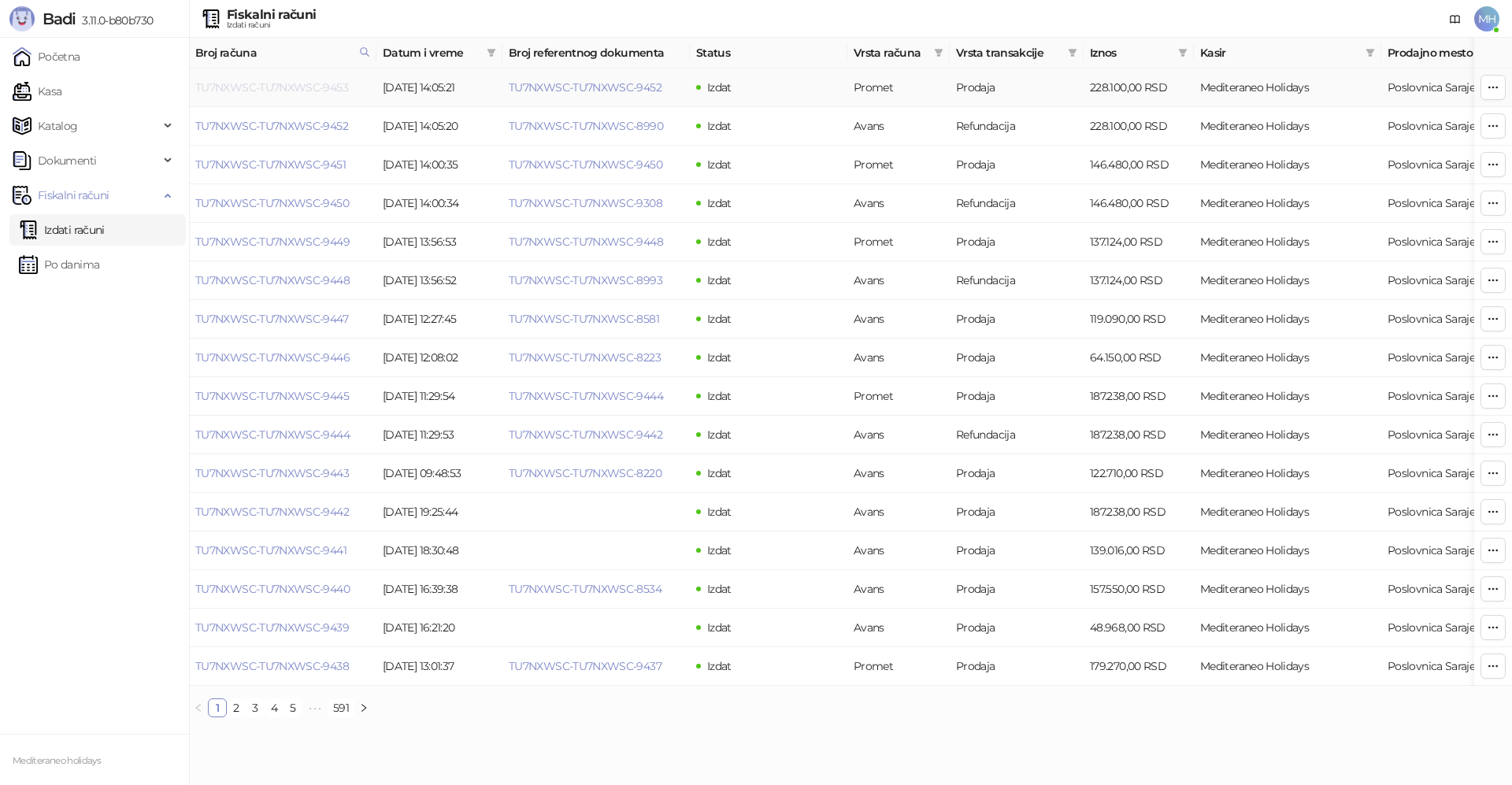
click at [318, 81] on link "TU7NXWSC-TU7NXWSC-9453" at bounding box center [271, 88] width 153 height 15
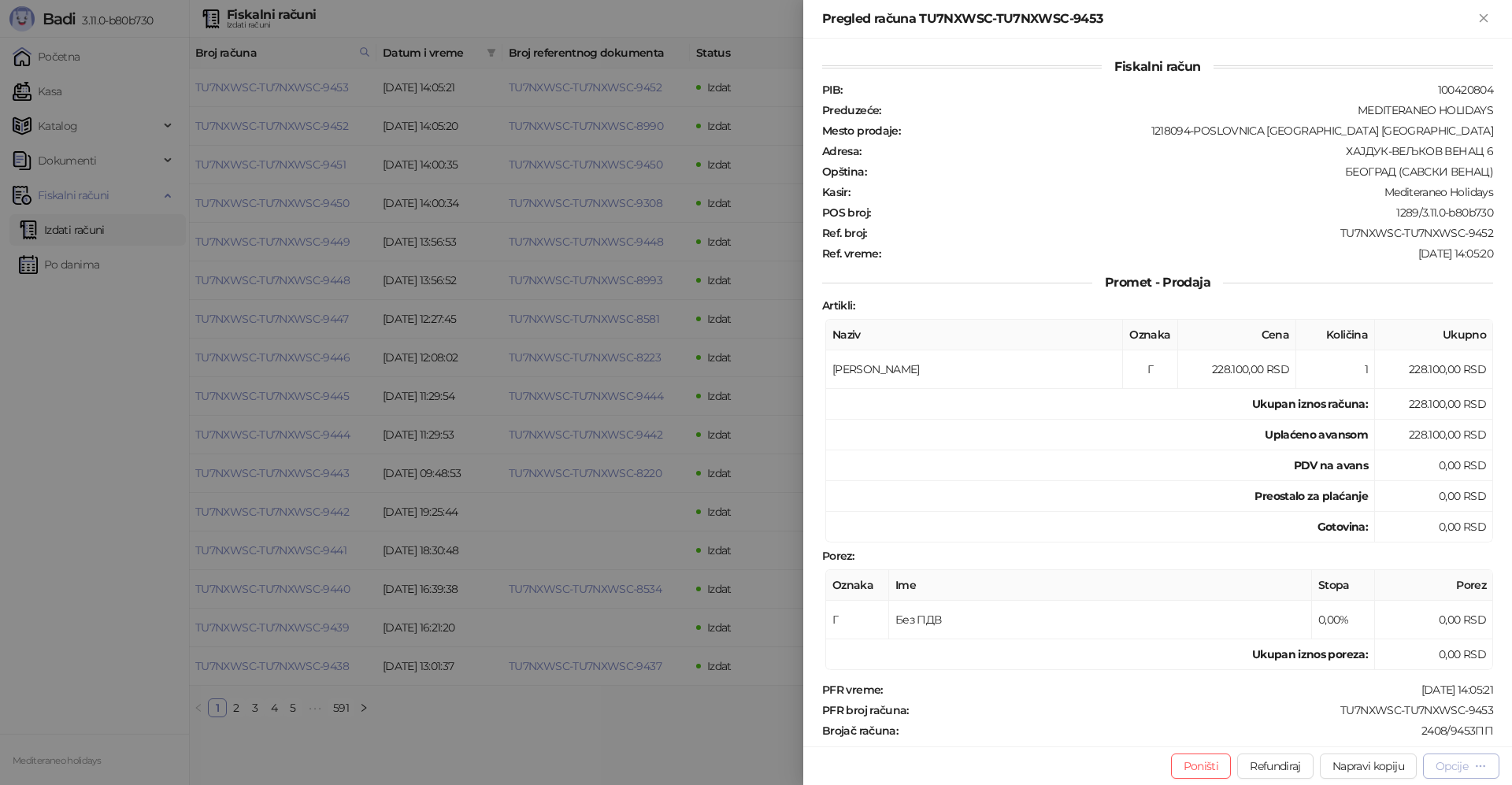
click at [1450, 763] on div "Opcije" at bounding box center [1452, 766] width 33 height 15
click at [1361, 727] on span "Preuzmi u PDF formatu" at bounding box center [1406, 735] width 161 height 17
click at [1479, 14] on icon "Zatvori" at bounding box center [1483, 18] width 15 height 15
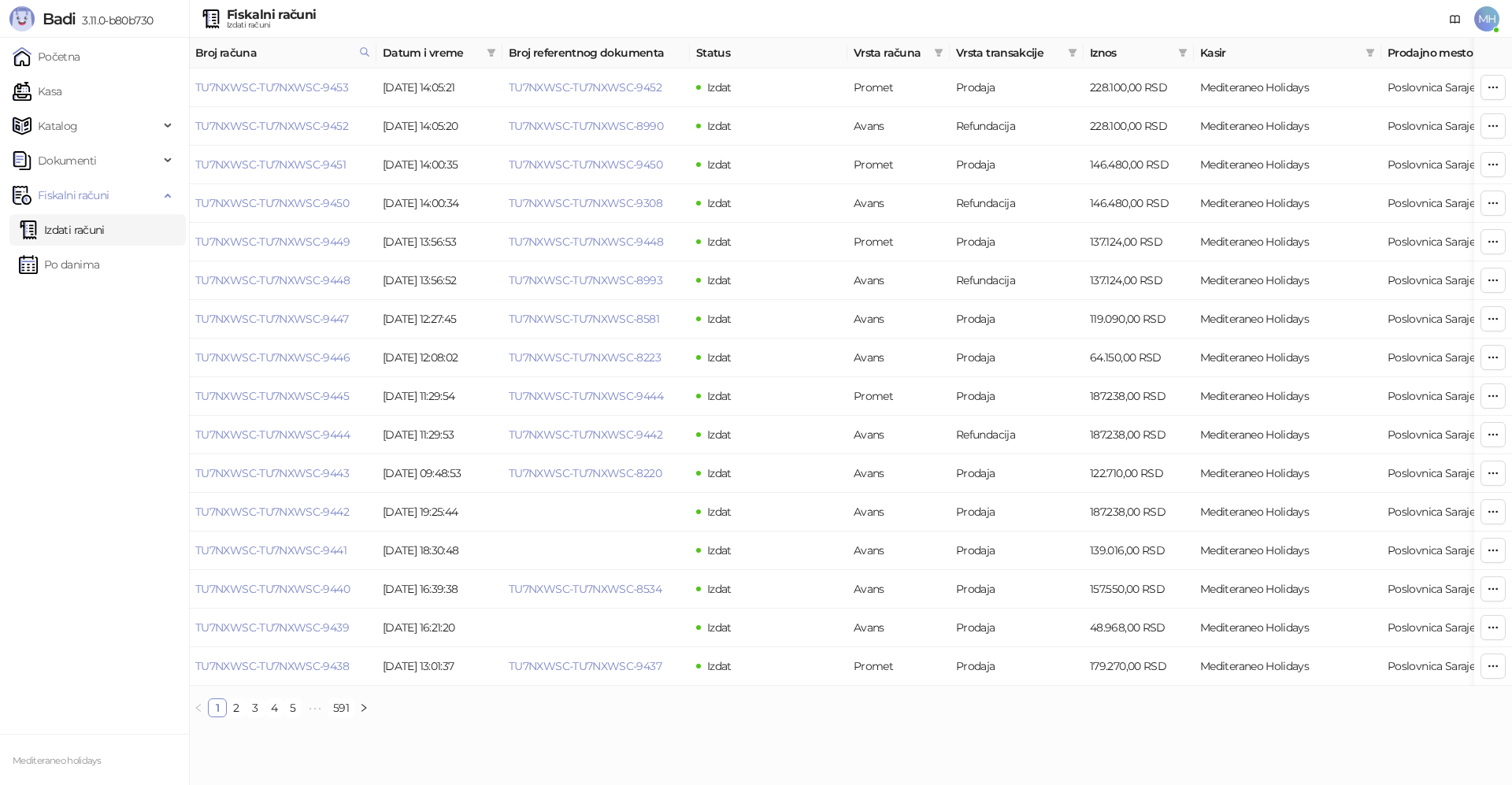
drag, startPoint x: 366, startPoint y: 50, endPoint x: 352, endPoint y: 70, distance: 24.4
click at [366, 52] on icon at bounding box center [364, 52] width 11 height 11
drag, startPoint x: 262, startPoint y: 81, endPoint x: 164, endPoint y: 81, distance: 98.0
click at [164, 81] on body "Badi 3.11.0-b80b730 Početna Kasa Katalog Dokumenti Fiskalni računi Izdati račun…" at bounding box center [756, 365] width 1512 height 730
type input "****"
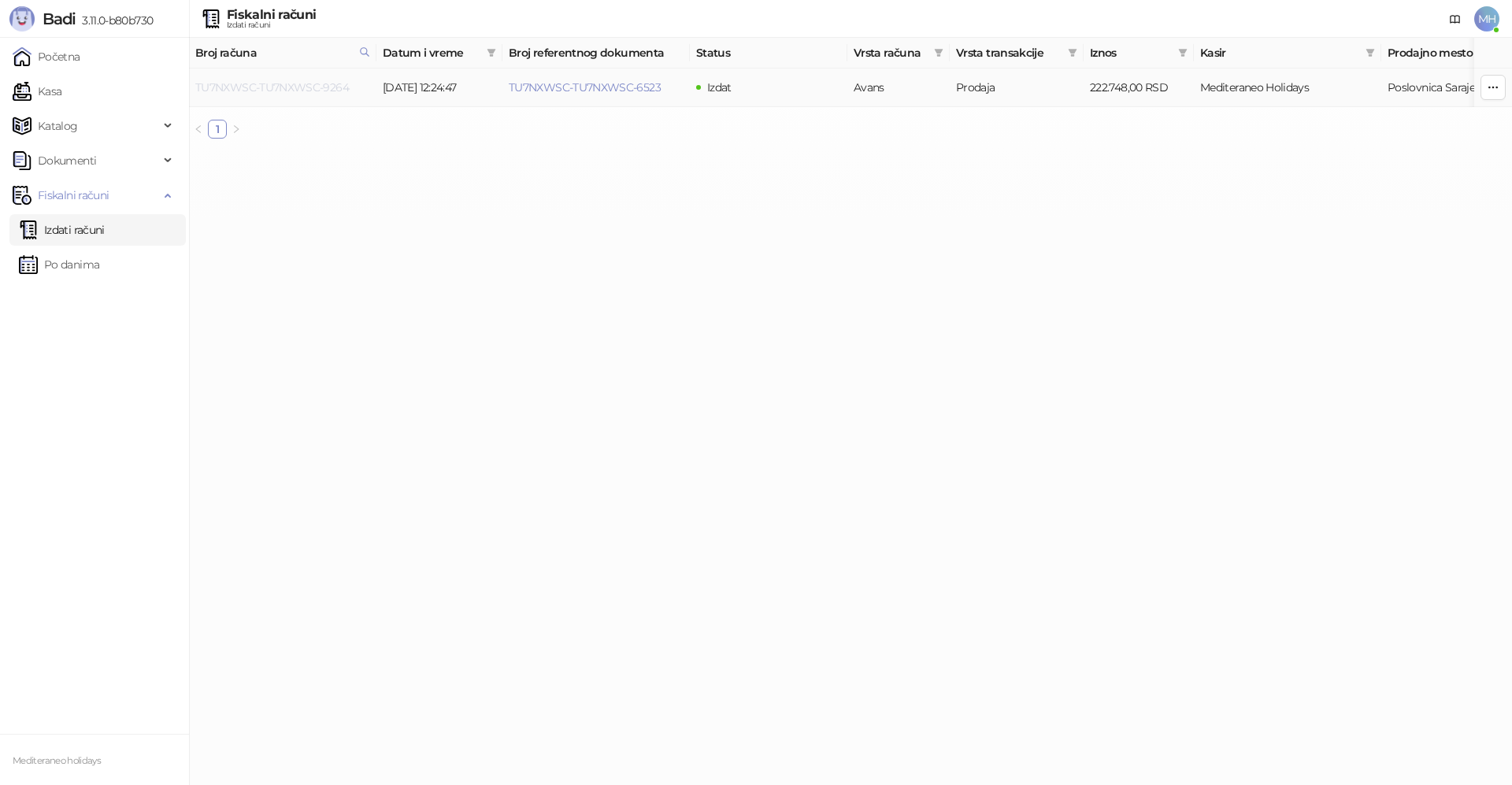
click at [336, 82] on link "TU7NXWSC-TU7NXWSC-9264" at bounding box center [271, 88] width 154 height 15
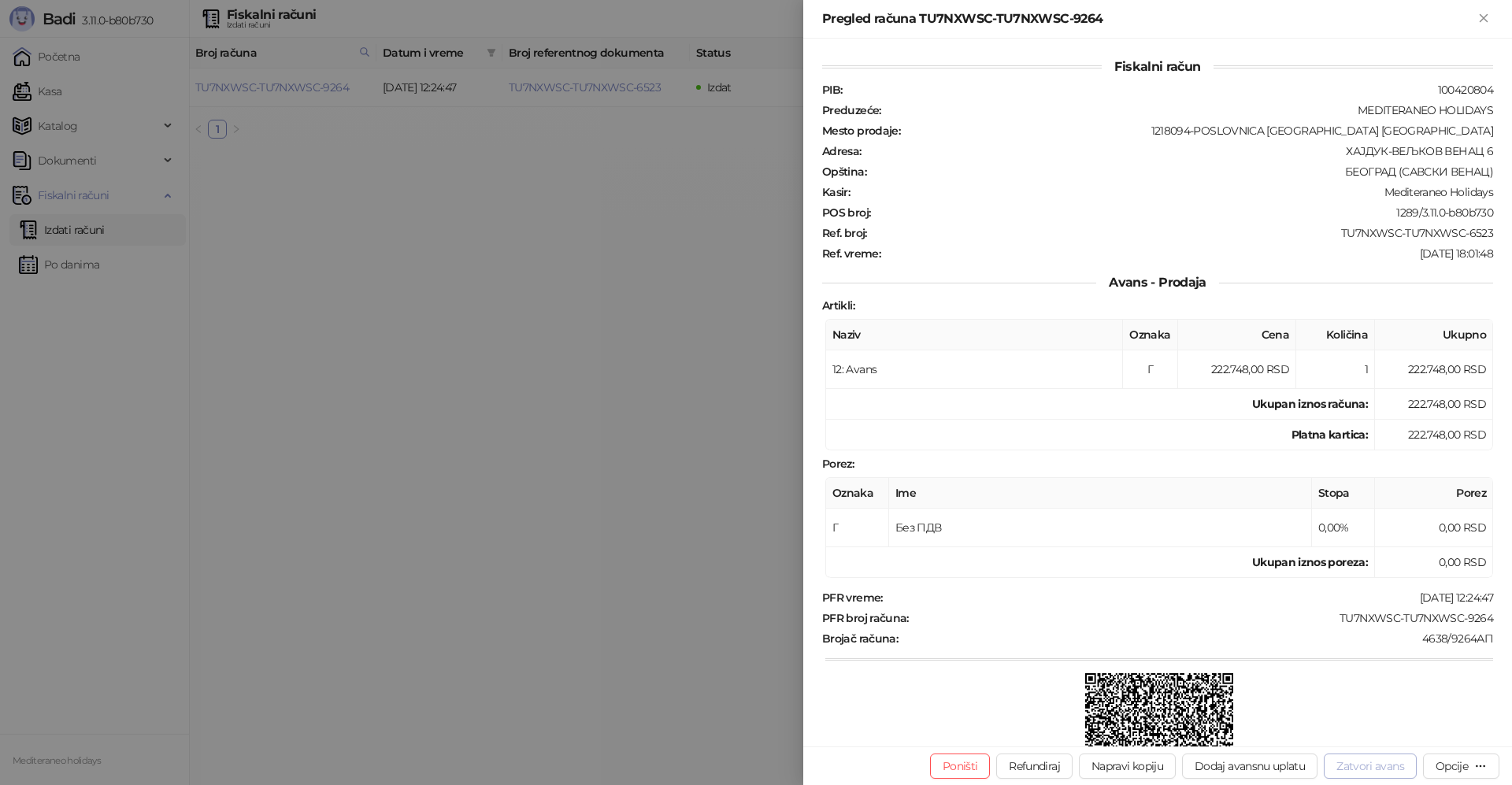
click at [1365, 764] on button "Zatvori avans" at bounding box center [1370, 766] width 93 height 25
type input "**********"
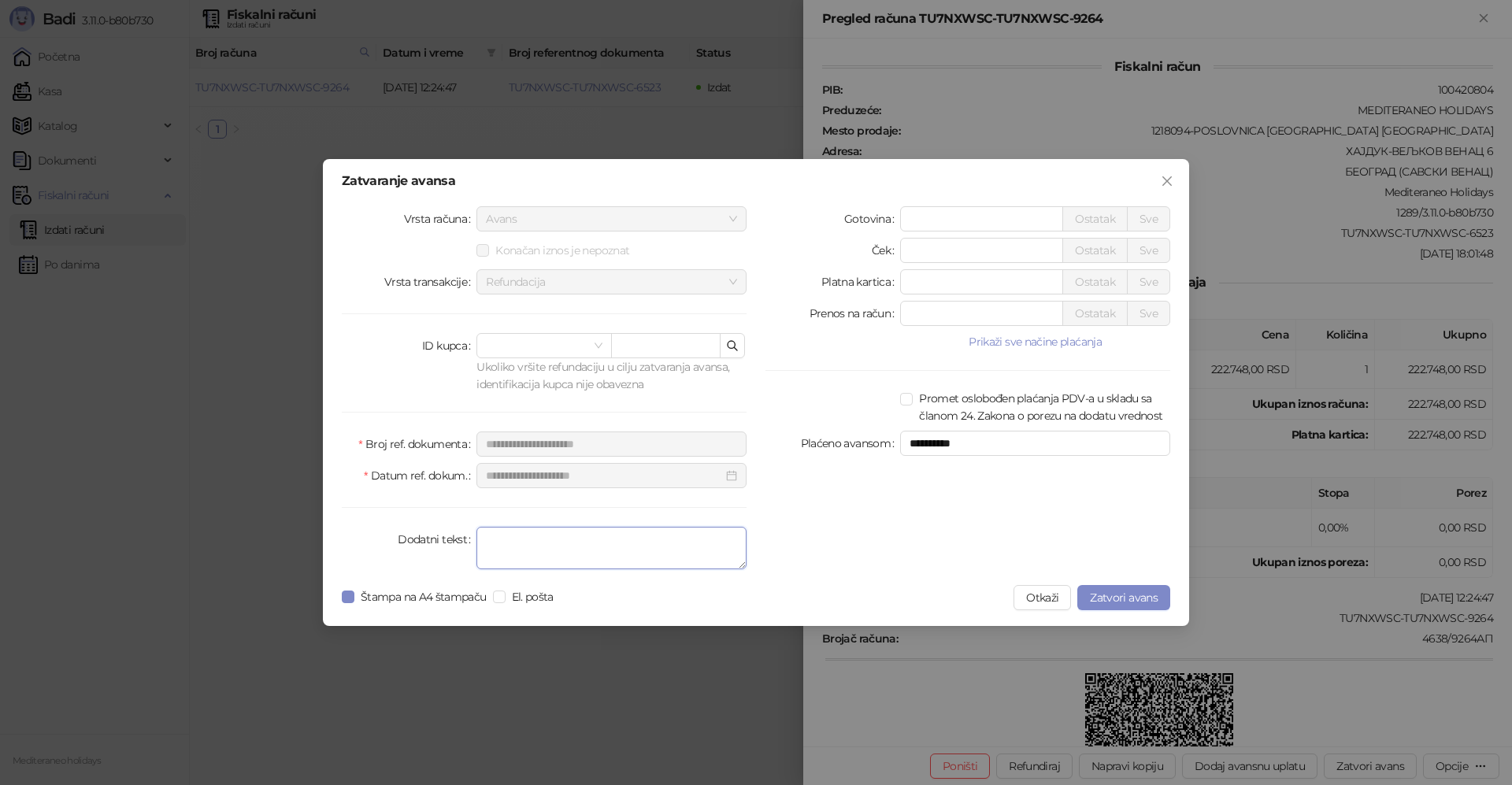
click at [566, 562] on textarea "Dodatni tekst" at bounding box center [611, 549] width 270 height 43
type textarea "*******"
click at [1106, 594] on span "Zatvori avans" at bounding box center [1123, 598] width 68 height 15
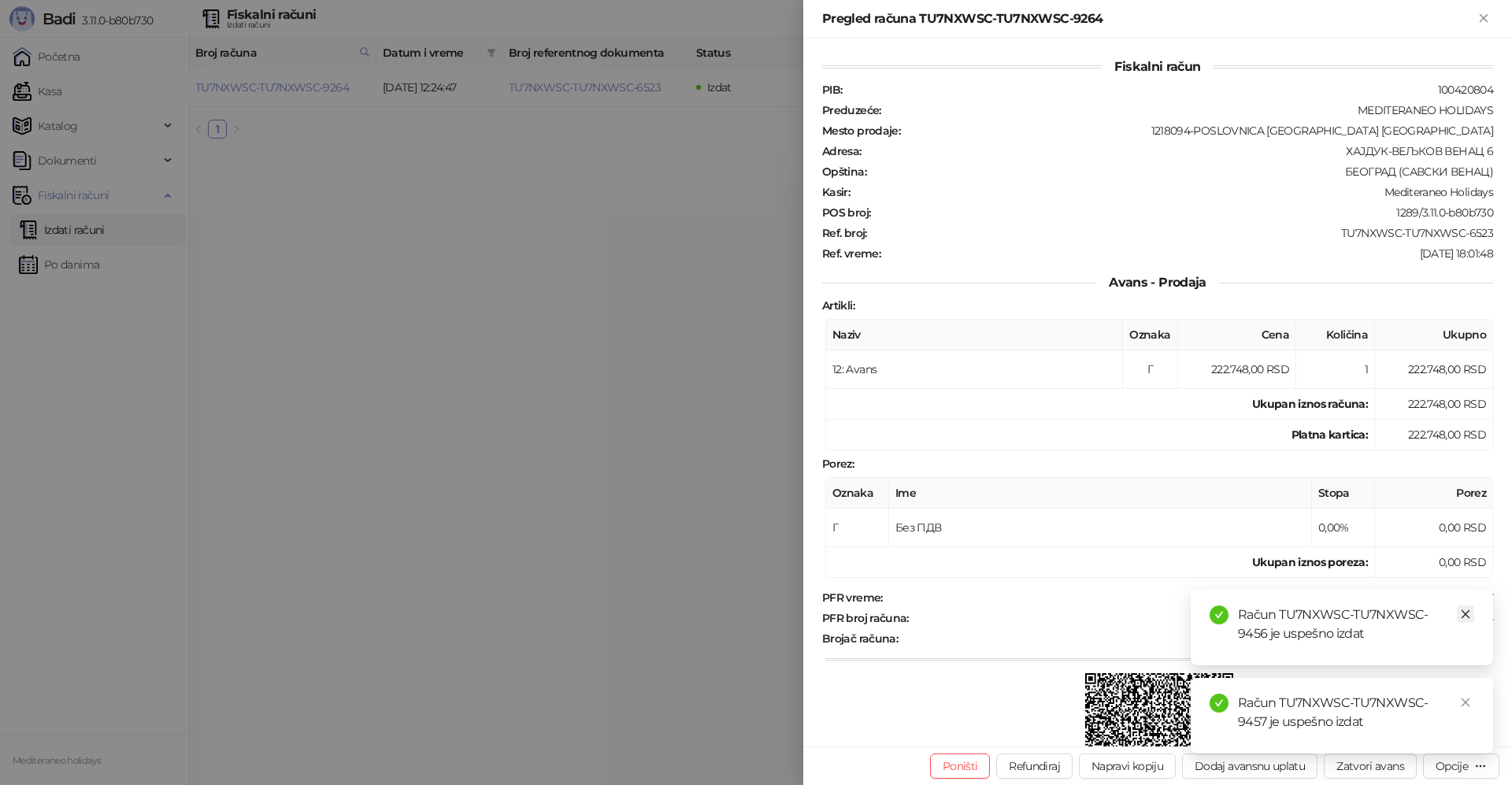
click at [1467, 612] on icon "close" at bounding box center [1465, 614] width 11 height 11
drag, startPoint x: 1466, startPoint y: 705, endPoint x: 1430, endPoint y: 563, distance: 146.5
click at [1466, 699] on icon "close" at bounding box center [1465, 703] width 11 height 11
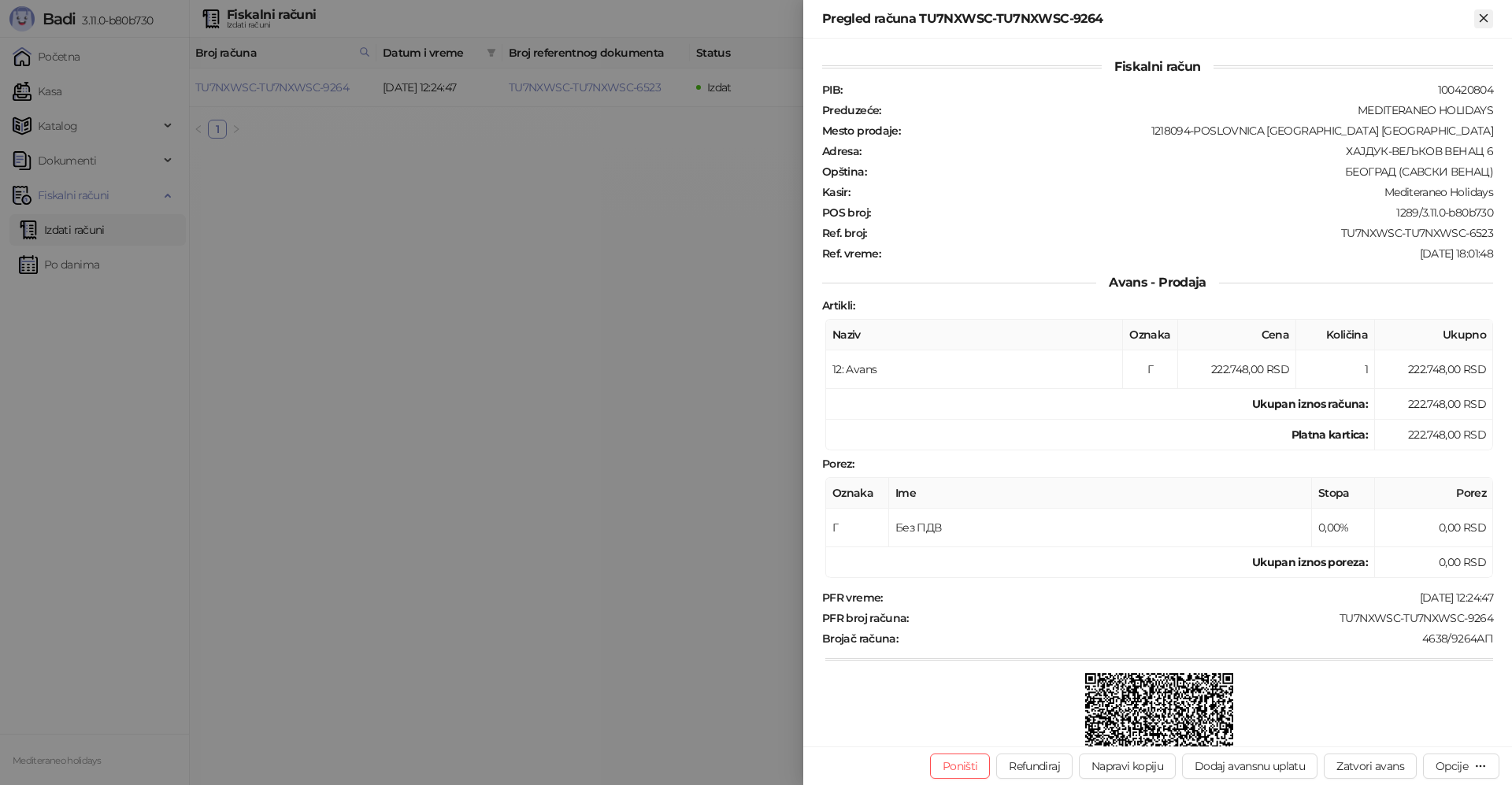
click at [1483, 17] on icon "Zatvori" at bounding box center [1483, 18] width 7 height 7
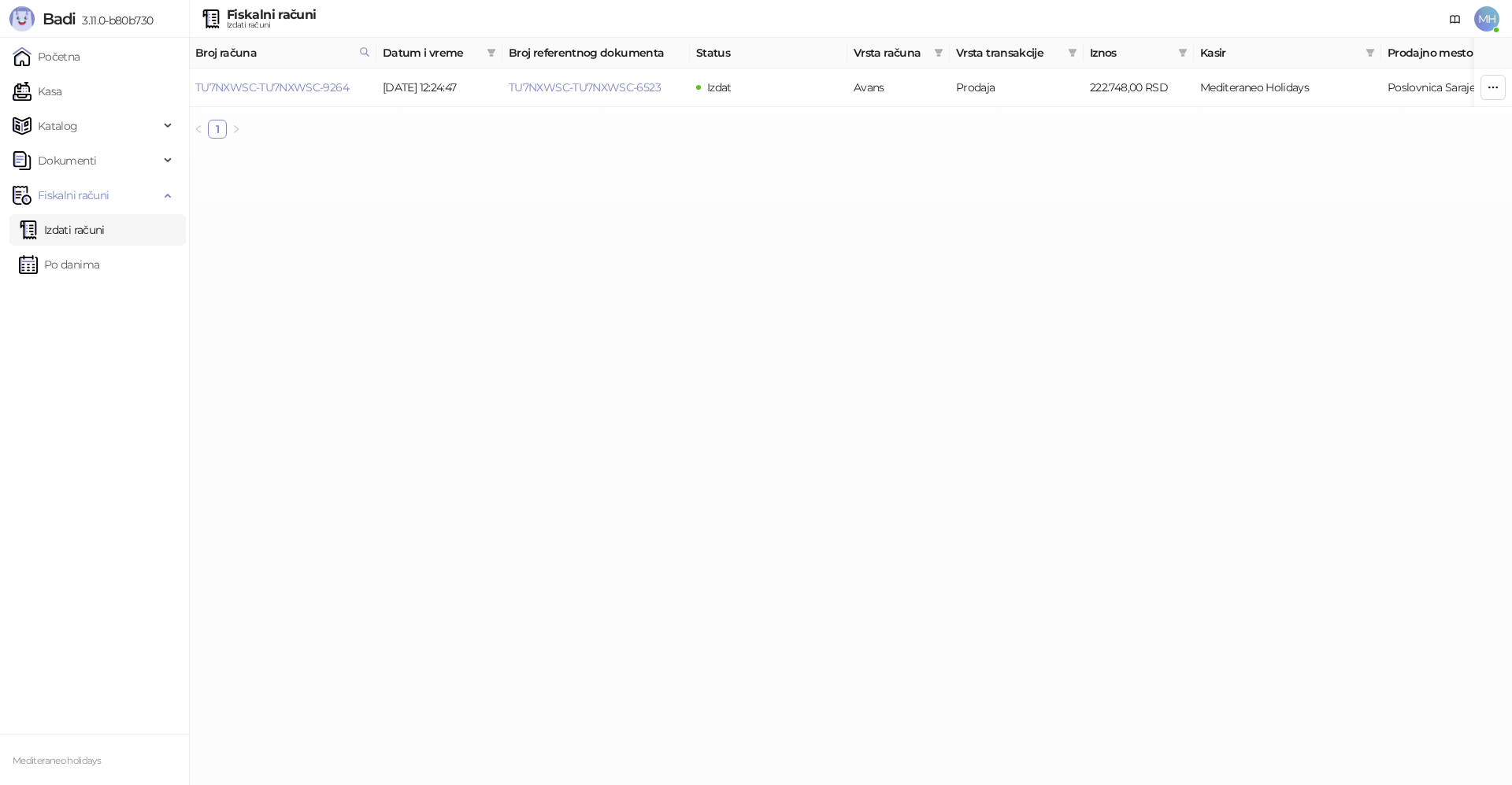
click at [84, 234] on link "Izdati računi" at bounding box center [62, 229] width 86 height 32
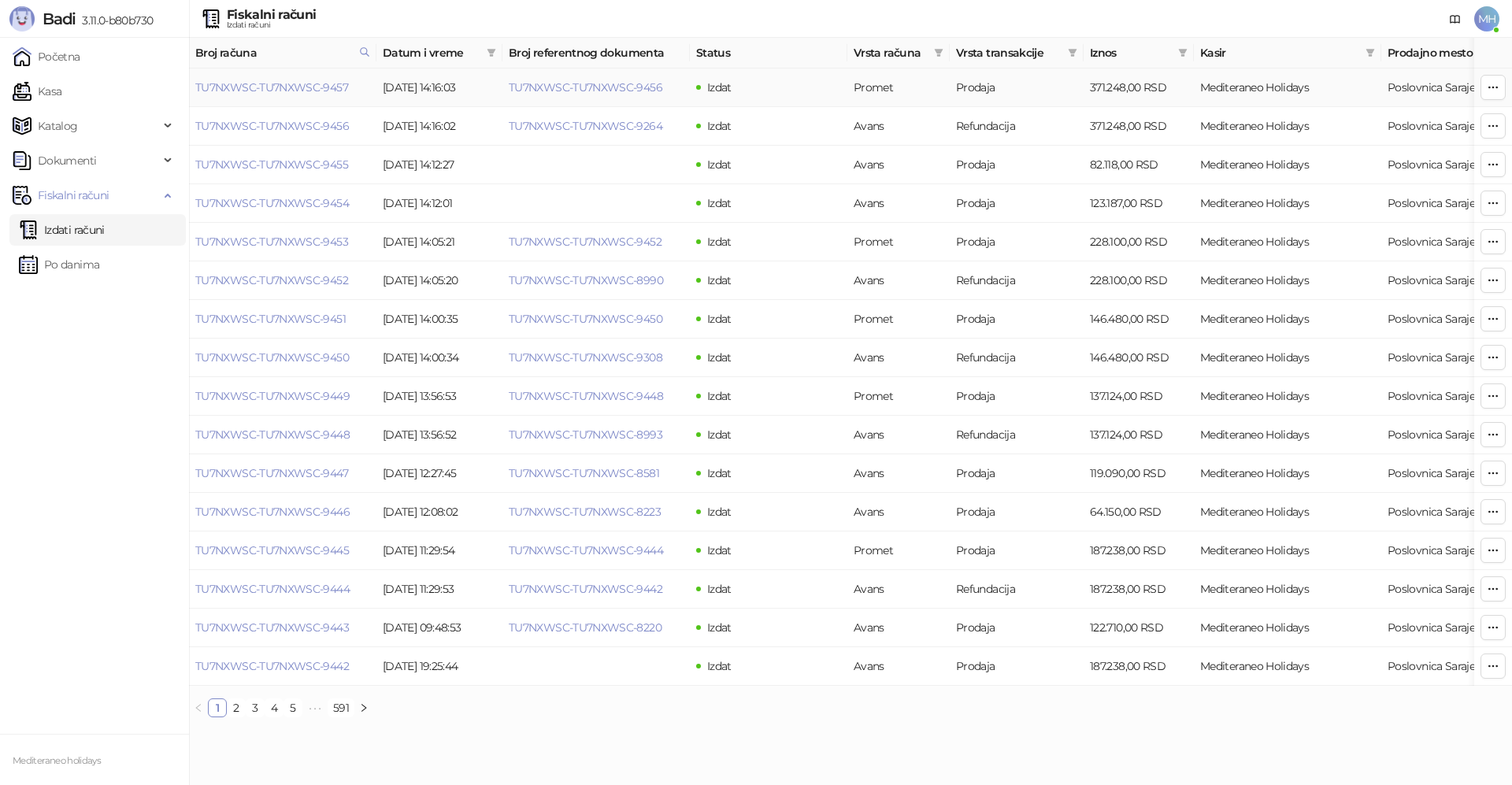
click at [308, 77] on td "TU7NXWSC-TU7NXWSC-9457" at bounding box center [282, 88] width 187 height 39
click at [308, 88] on link "TU7NXWSC-TU7NXWSC-9457" at bounding box center [271, 88] width 153 height 15
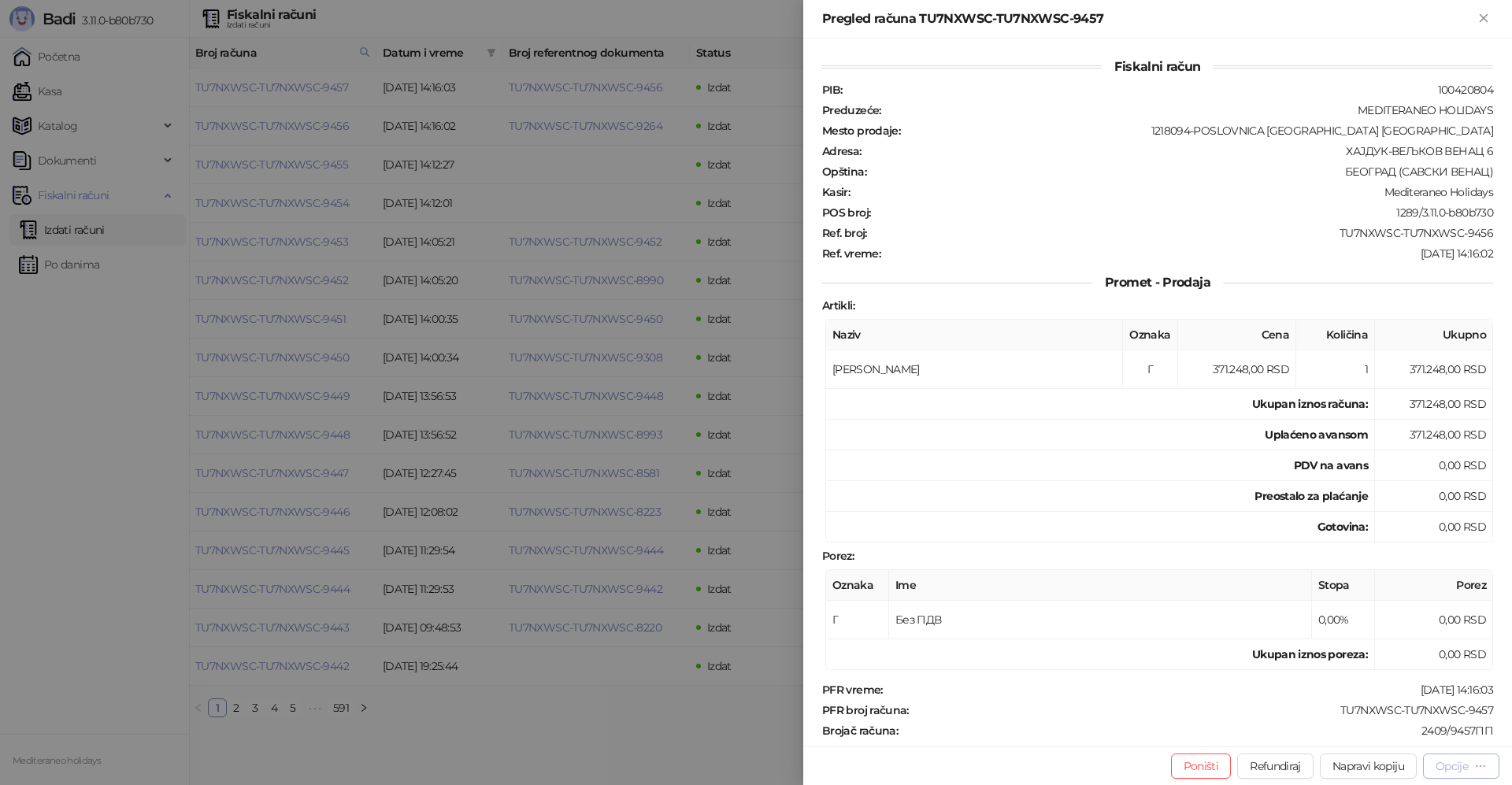
click at [1439, 768] on div "Opcije" at bounding box center [1452, 766] width 33 height 15
click at [1381, 737] on span "Preuzmi u PDF formatu" at bounding box center [1406, 735] width 161 height 17
click at [1483, 19] on icon "Zatvori" at bounding box center [1483, 18] width 7 height 7
